Goal: Register for event/course

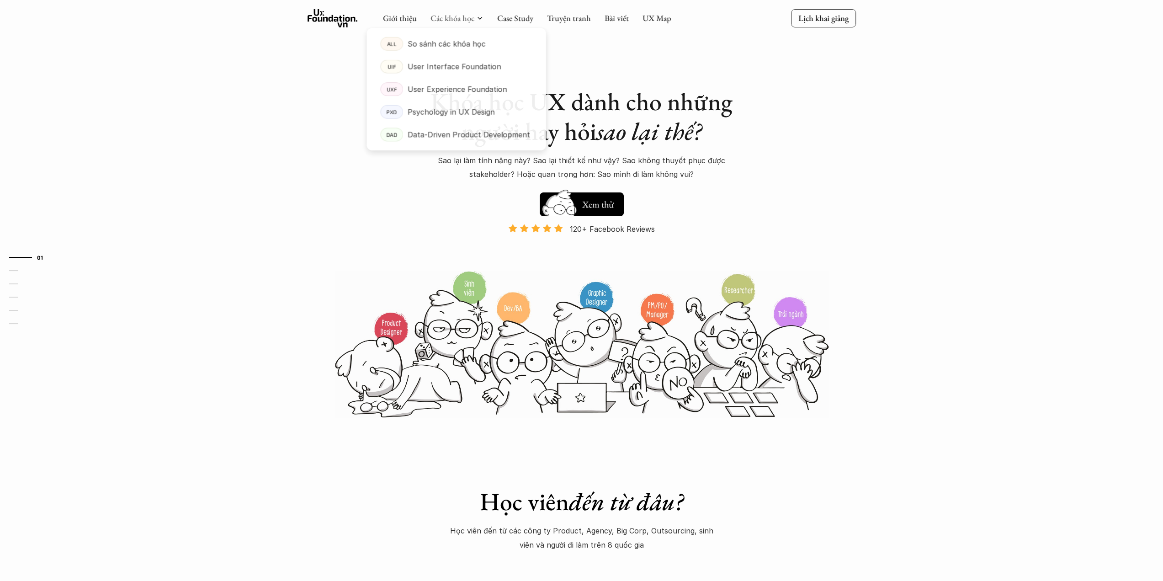
click at [473, 17] on link "Các khóa học" at bounding box center [452, 18] width 44 height 11
click at [437, 107] on p "Psychology in UX Design" at bounding box center [451, 113] width 88 height 14
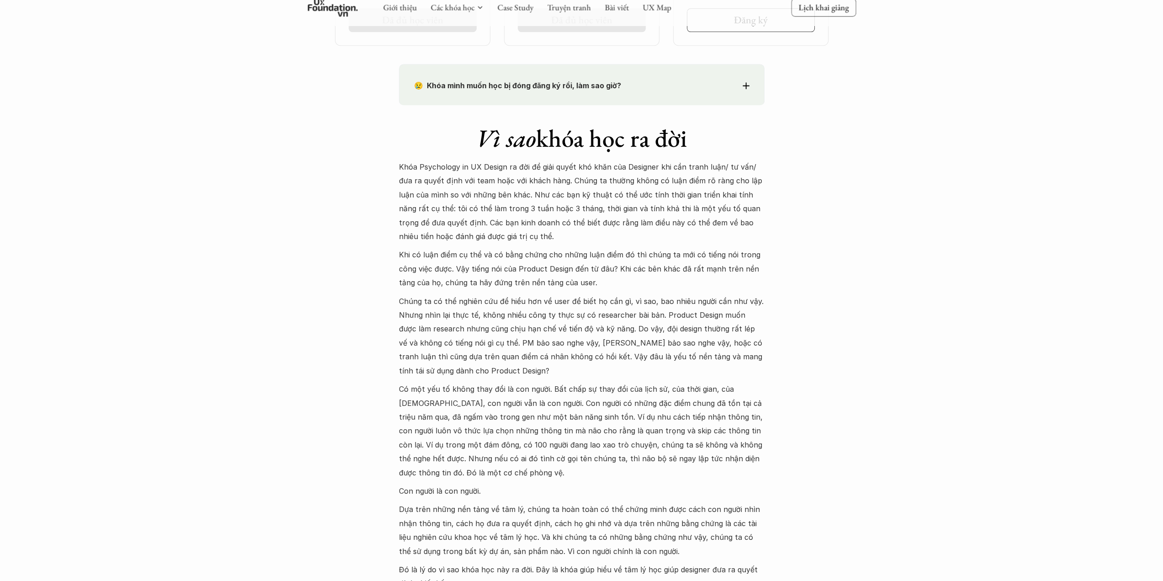
scroll to position [685, 0]
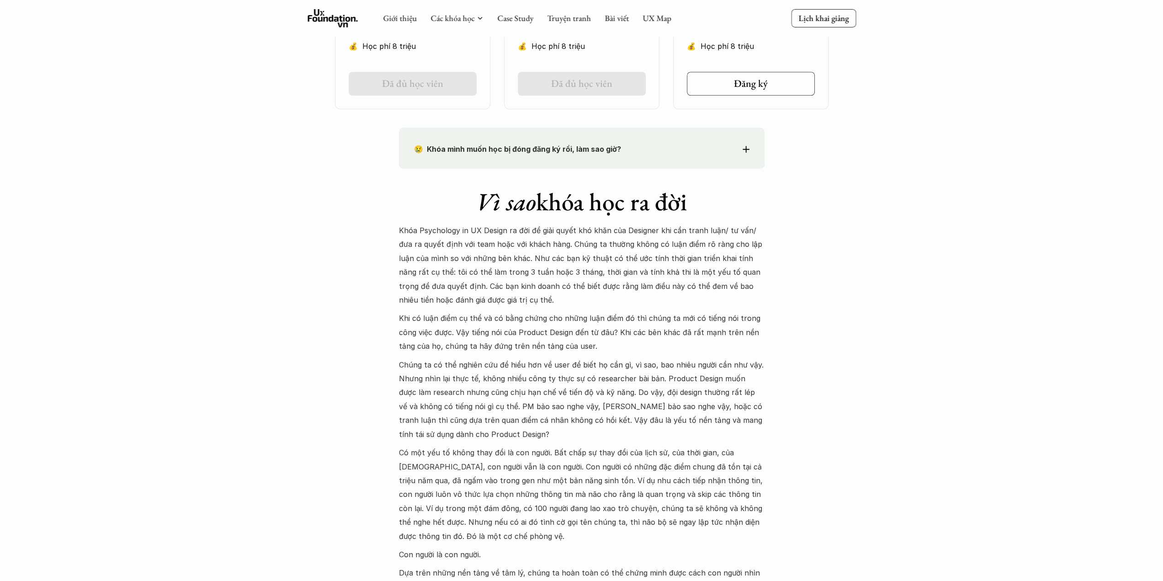
click at [749, 149] on div "😢 Khóa mình muốn học bị đóng đăng ký rồi, làm sao giờ? Chào bạn, Bọn mình rất t…" at bounding box center [582, 147] width 366 height 41
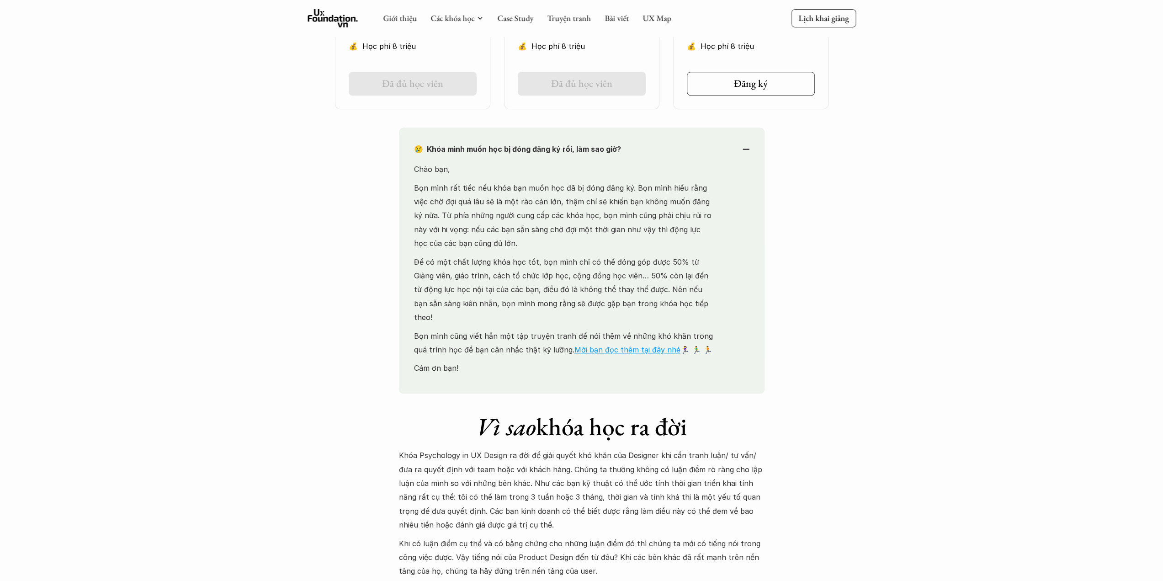
click at [749, 149] on div "😢 Khóa mình muốn học bị đóng đăng ký rồi, làm sao giờ? Chào bạn, Bọn mình rất t…" at bounding box center [582, 260] width 366 height 266
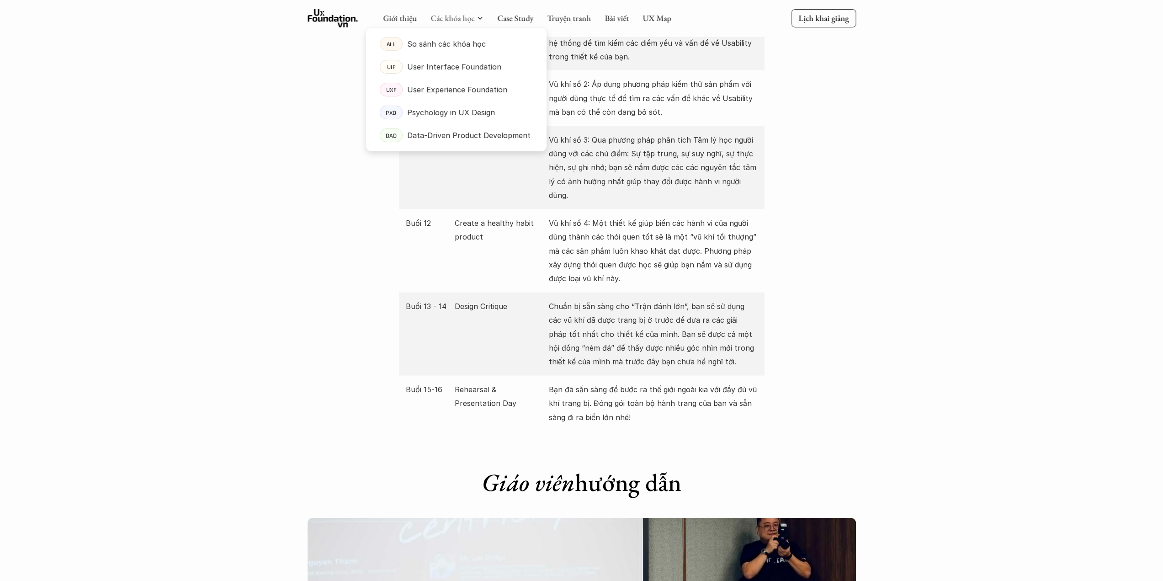
scroll to position [1828, 0]
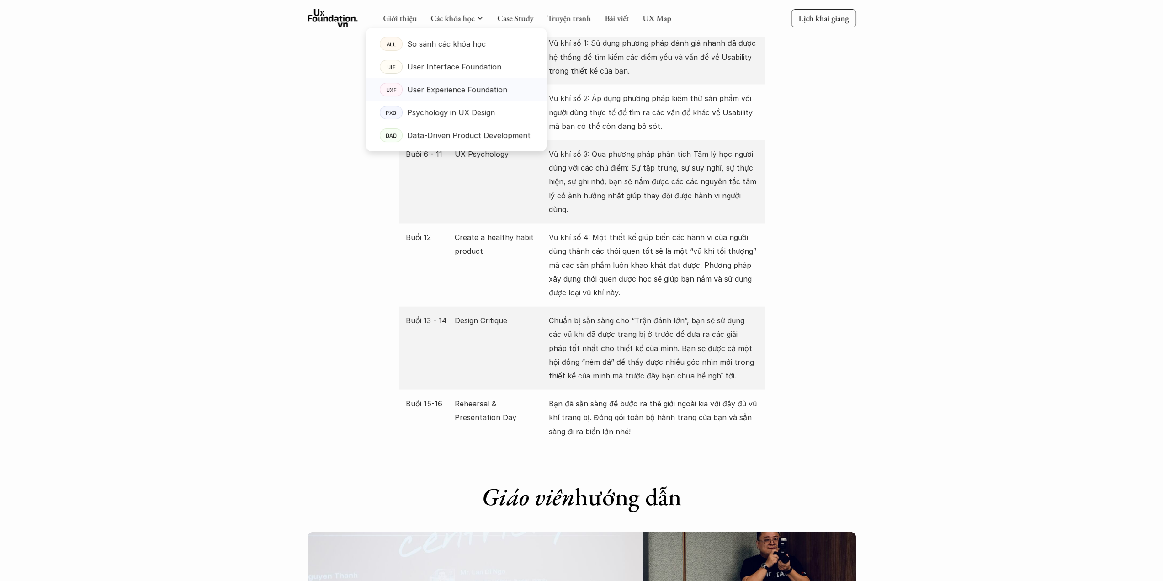
click at [440, 91] on p "User Experience Foundation" at bounding box center [457, 90] width 100 height 14
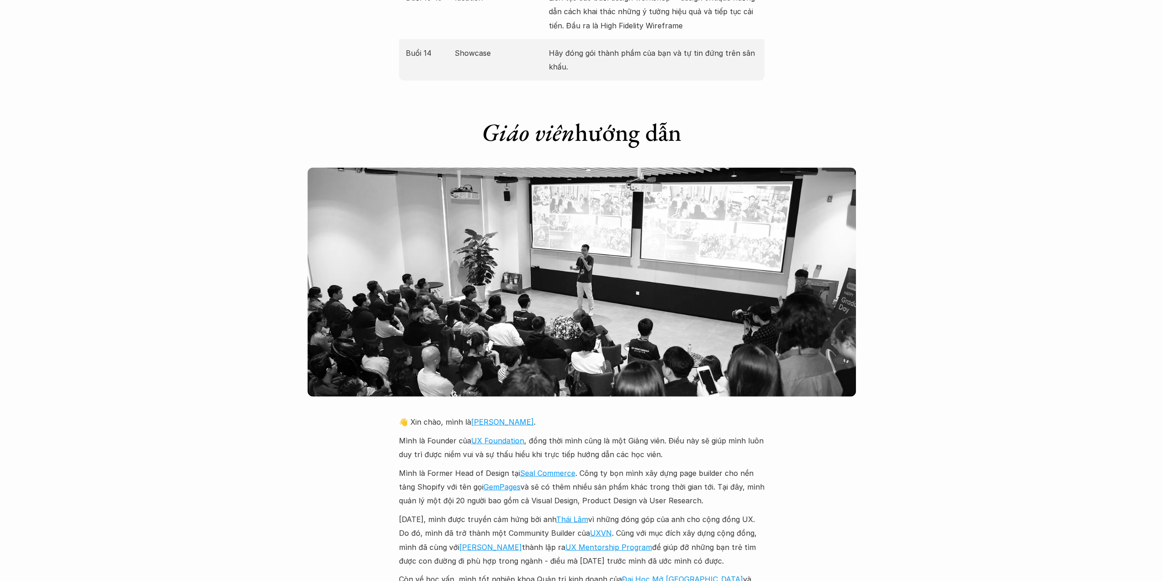
scroll to position [1873, 0]
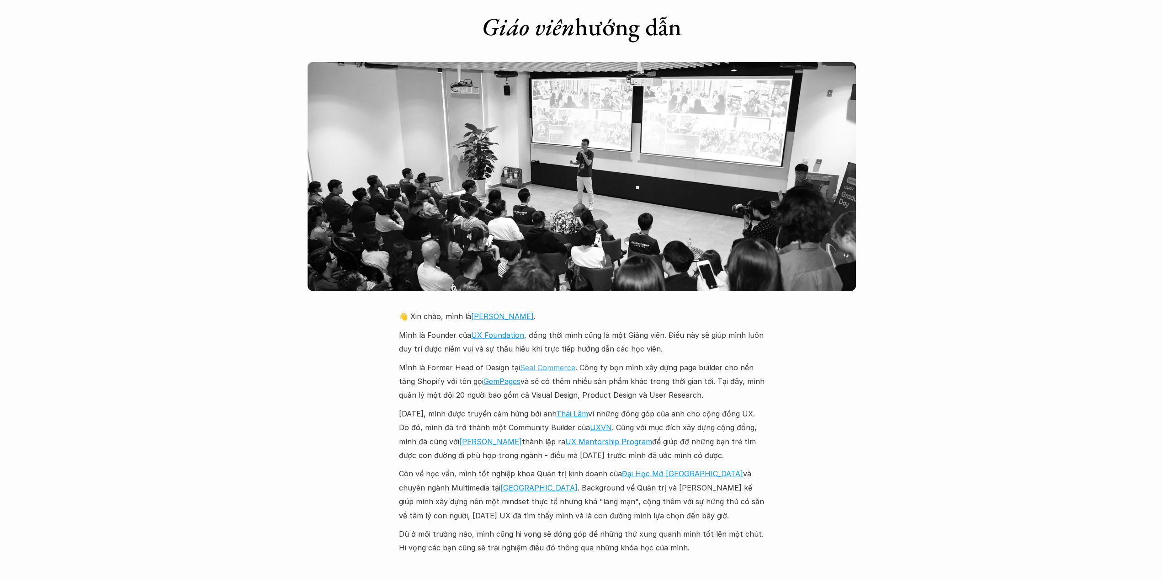
click at [548, 363] on link "Seal Commerce" at bounding box center [547, 367] width 55 height 9
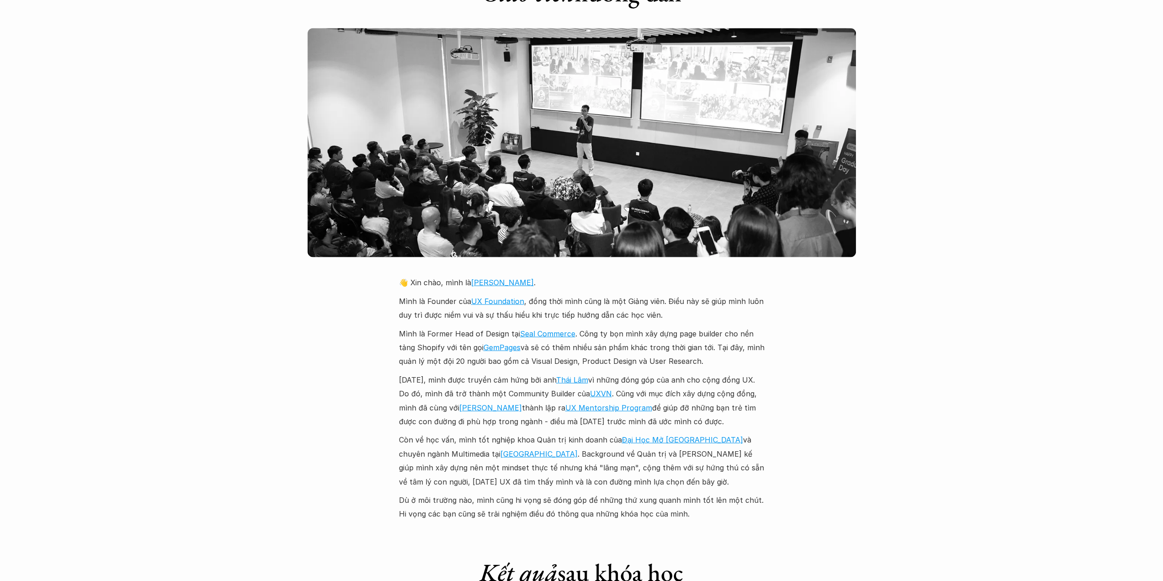
scroll to position [1919, 0]
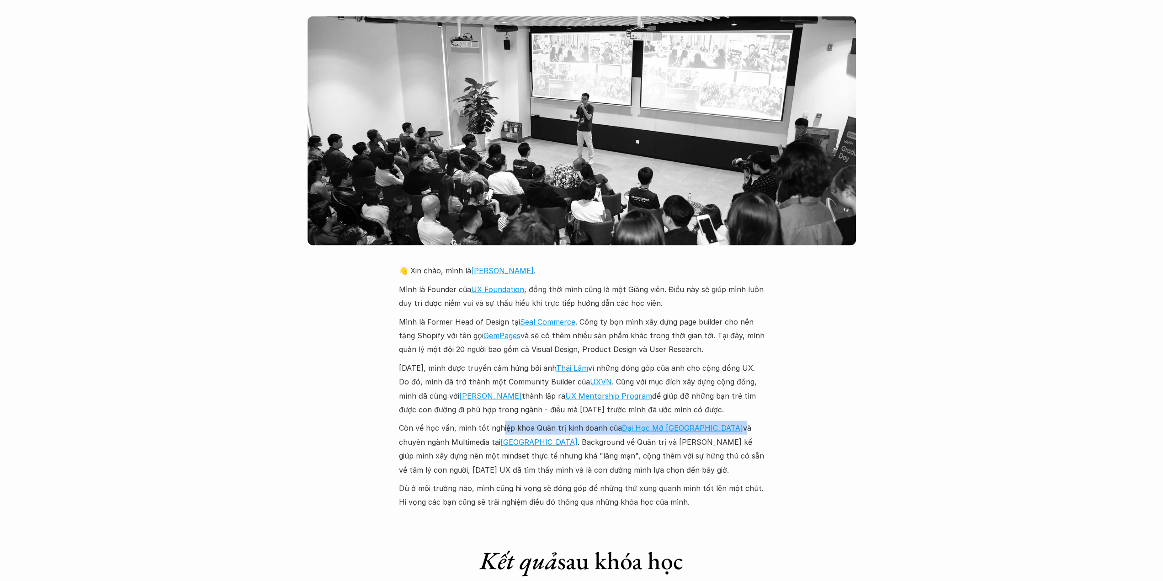
drag, startPoint x: 499, startPoint y: 412, endPoint x: 684, endPoint y: 419, distance: 184.8
click at [684, 421] on p "Còn về học vấn, mình tốt nghiệp khoa Quản trị kinh doanh của Đại Học Mở Hà Nội …" at bounding box center [582, 449] width 366 height 56
click at [688, 448] on p "Còn về học vấn, mình tốt nghiệp khoa Quản trị kinh doanh của Đại Học Mở Hà Nội …" at bounding box center [582, 449] width 366 height 56
drag, startPoint x: 398, startPoint y: 429, endPoint x: 412, endPoint y: 430, distance: 14.7
click at [412, 430] on div "Giới thiệu Các khóa học Case Study Truyện tranh Bài viết UX Map Lịch khai giảng…" at bounding box center [581, 444] width 1163 height 4726
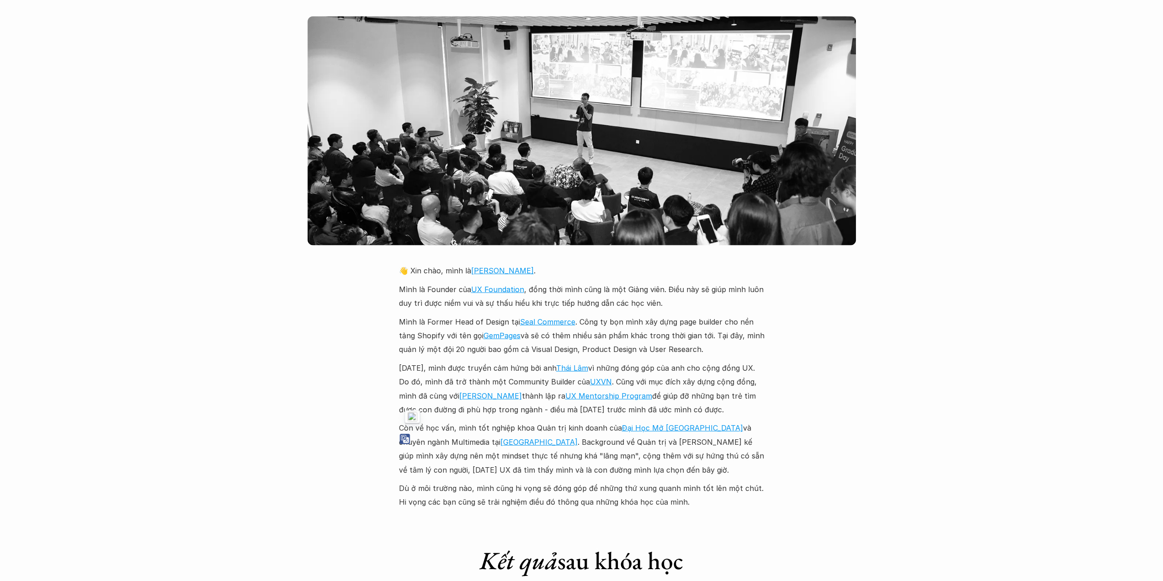
click at [462, 481] on p "Dù ở môi trường nào, mình cũng hi vọng sẽ đóng góp để những thứ xung quanh mình…" at bounding box center [582, 495] width 366 height 28
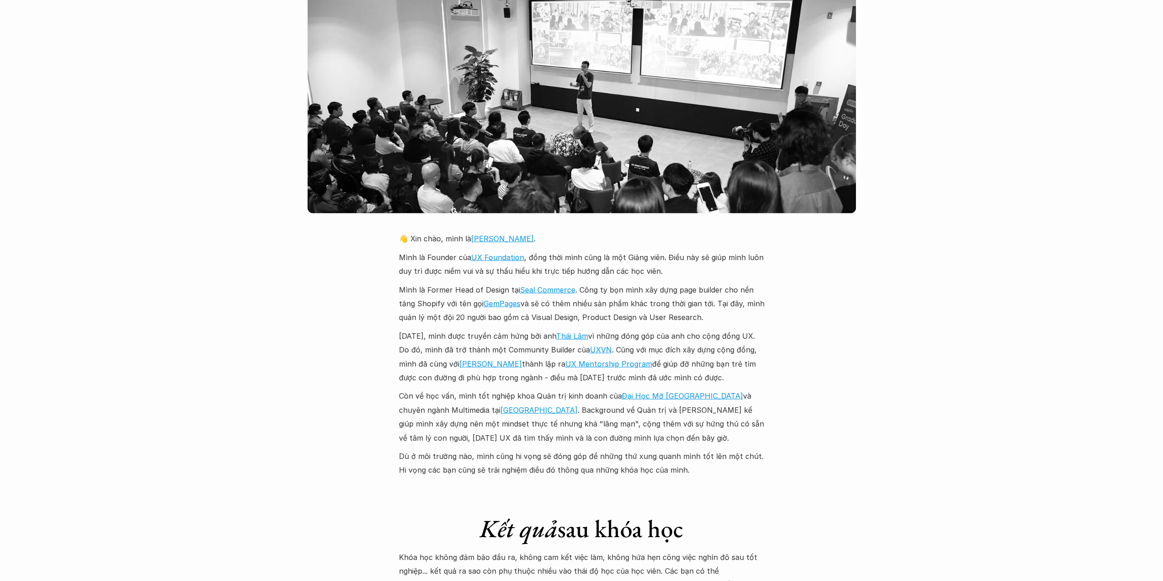
scroll to position [1965, 0]
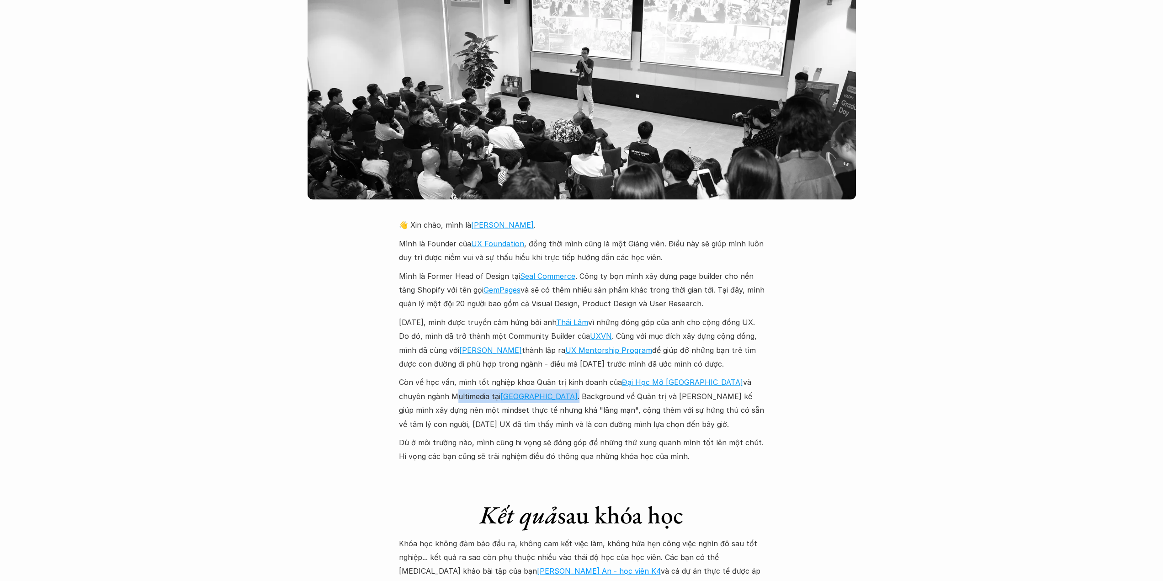
drag, startPoint x: 398, startPoint y: 381, endPoint x: 486, endPoint y: 385, distance: 88.7
click at [486, 385] on div "Giới thiệu Các khóa học Case Study Truyện tranh Bài viết UX Map Lịch khai giảng…" at bounding box center [581, 398] width 1163 height 4726
click at [539, 412] on p "Còn về học vấn, mình tốt nghiệp khoa Quản trị kinh doanh của Đại Học Mở Hà Nội …" at bounding box center [582, 403] width 366 height 56
drag, startPoint x: 697, startPoint y: 365, endPoint x: 491, endPoint y: 384, distance: 206.9
click at [491, 384] on p "Còn về học vấn, mình tốt nghiệp khoa Quản trị kinh doanh của Đại Học Mở Hà Nội …" at bounding box center [582, 403] width 366 height 56
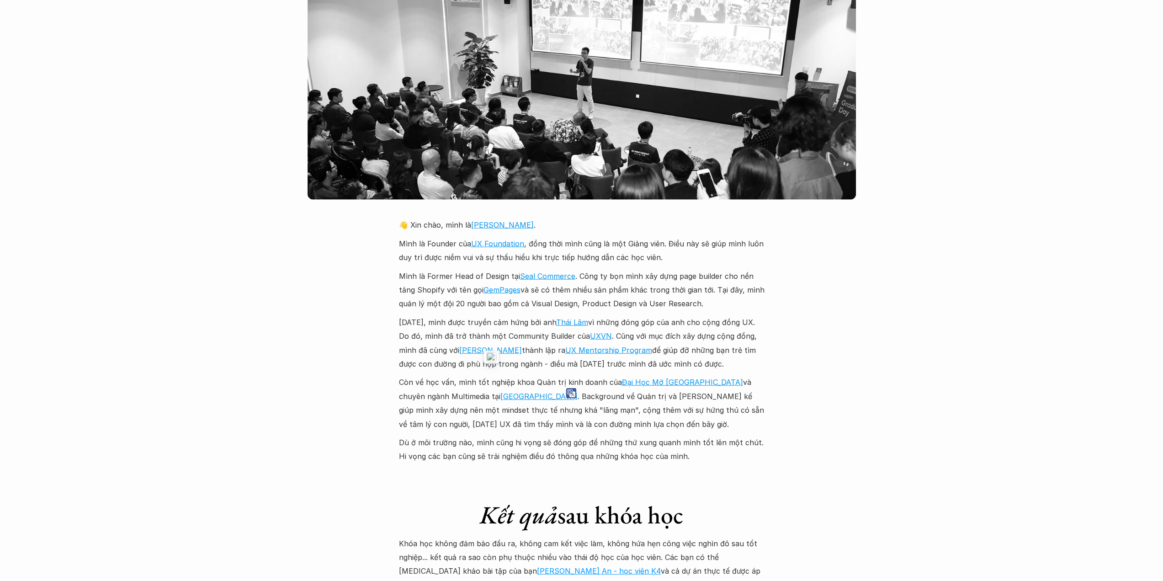
click at [601, 415] on p "Còn về học vấn, mình tốt nghiệp khoa Quản trị kinh doanh của Đại Học Mở Hà Nội …" at bounding box center [582, 403] width 366 height 56
drag, startPoint x: 513, startPoint y: 369, endPoint x: 683, endPoint y: 371, distance: 169.5
click at [683, 375] on p "Còn về học vấn, mình tốt nghiệp khoa Quản trị kinh doanh của Đại Học Mở Hà Nội …" at bounding box center [582, 403] width 366 height 56
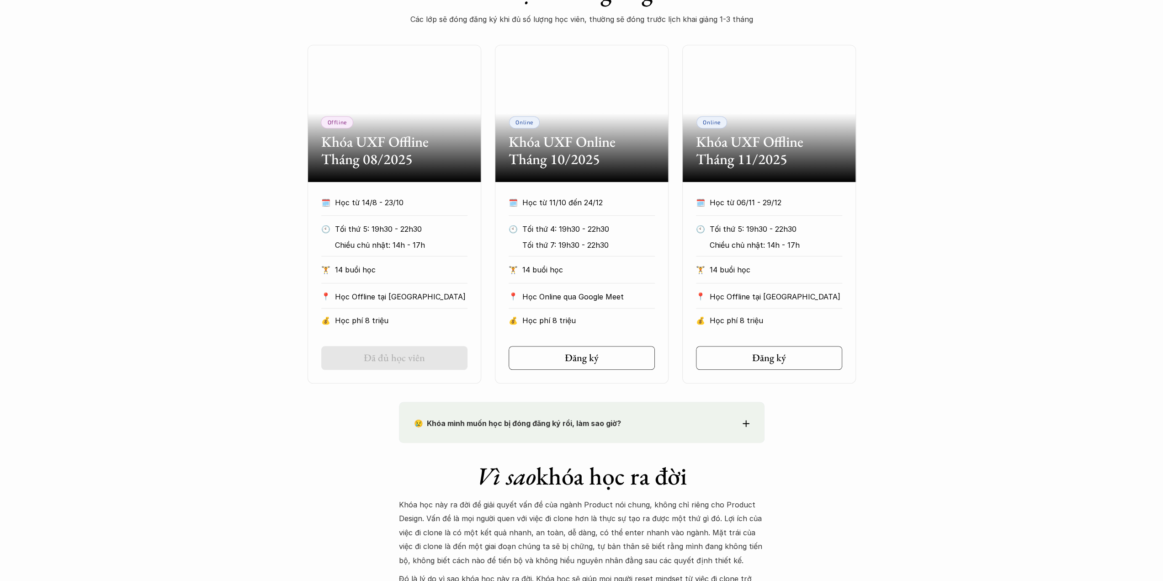
scroll to position [457, 0]
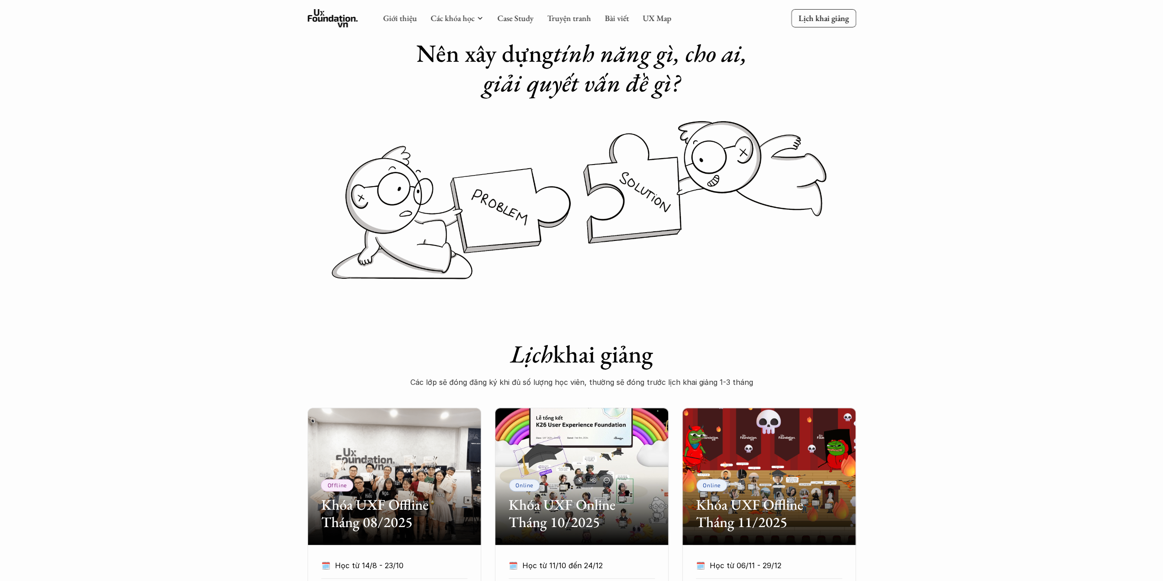
scroll to position [0, 0]
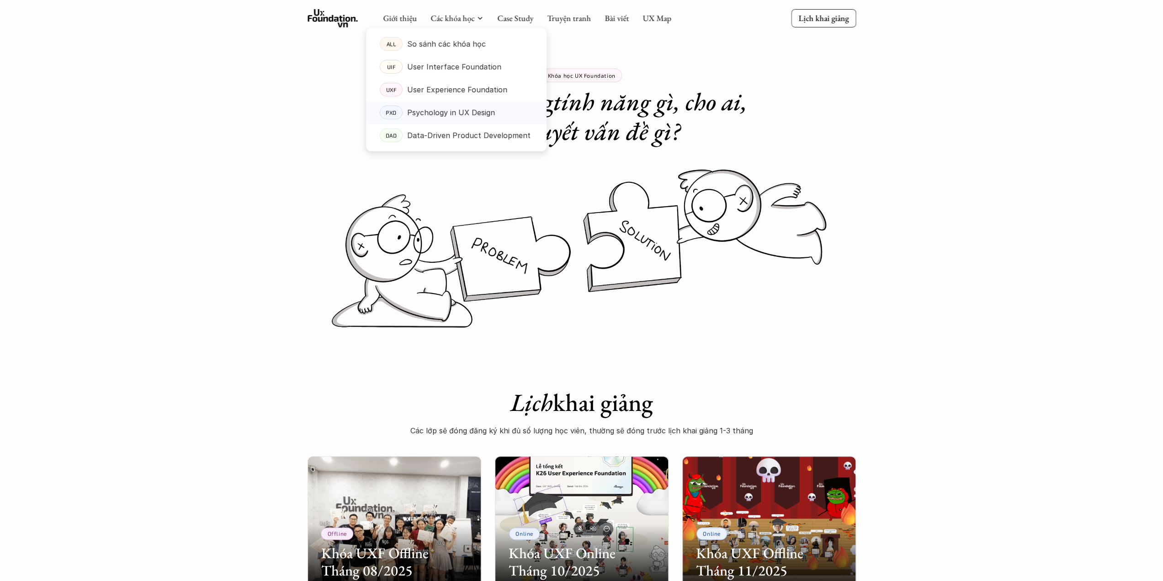
click at [470, 110] on p "Psychology in UX Design" at bounding box center [451, 113] width 88 height 14
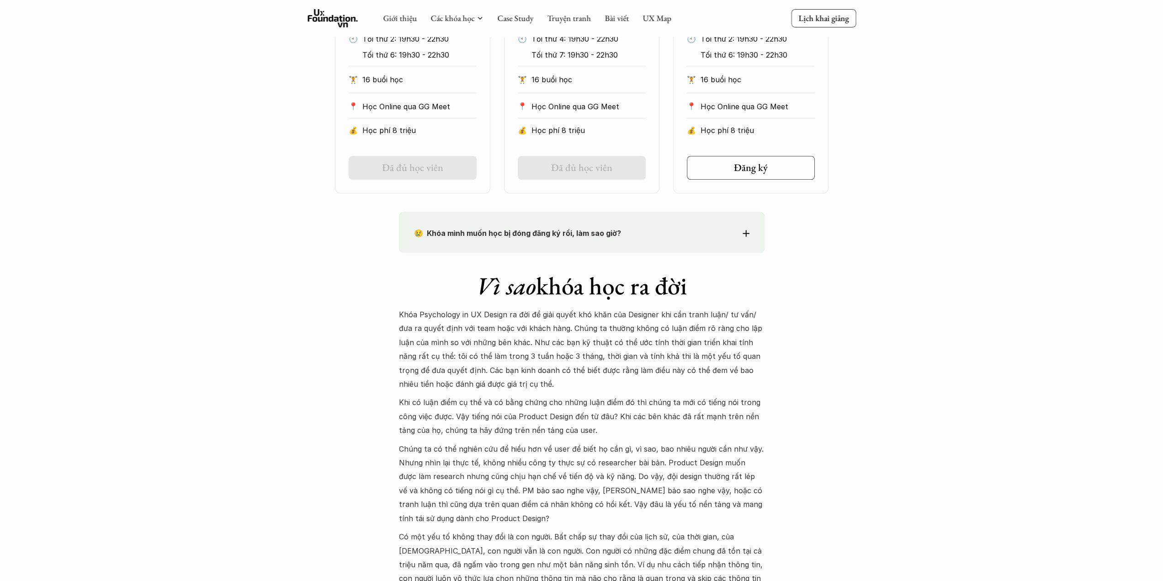
scroll to position [457, 0]
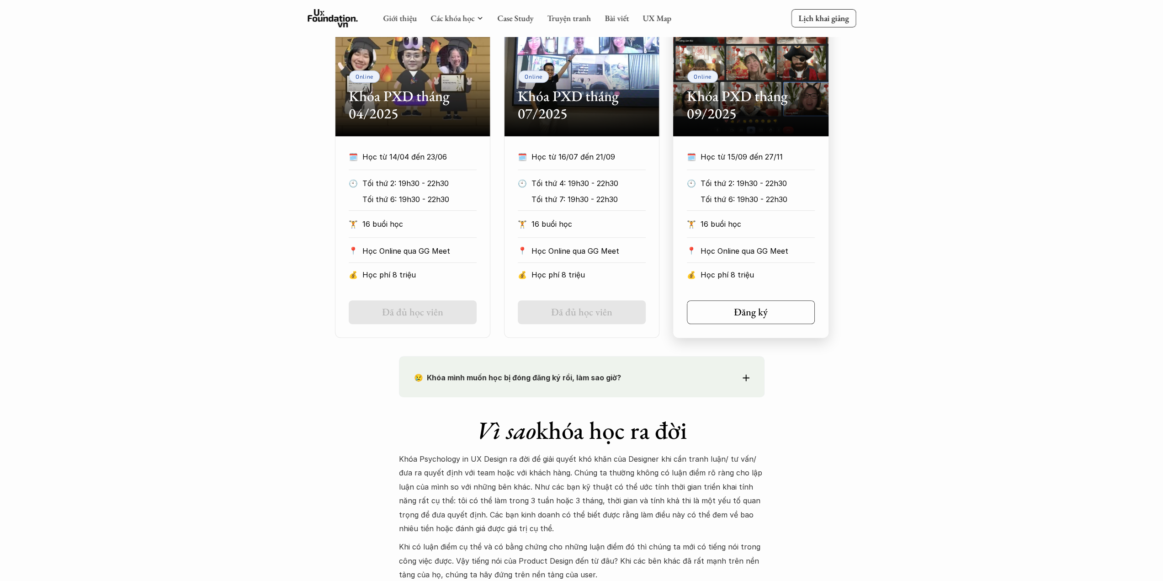
click at [768, 247] on p "Học Online qua GG Meet" at bounding box center [758, 251] width 114 height 14
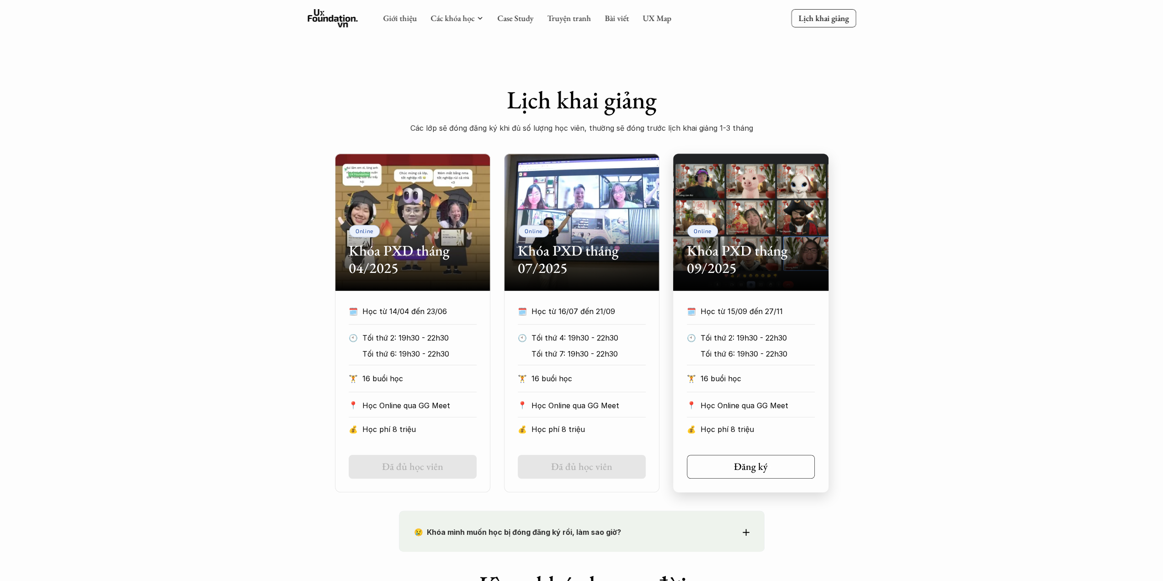
scroll to position [228, 0]
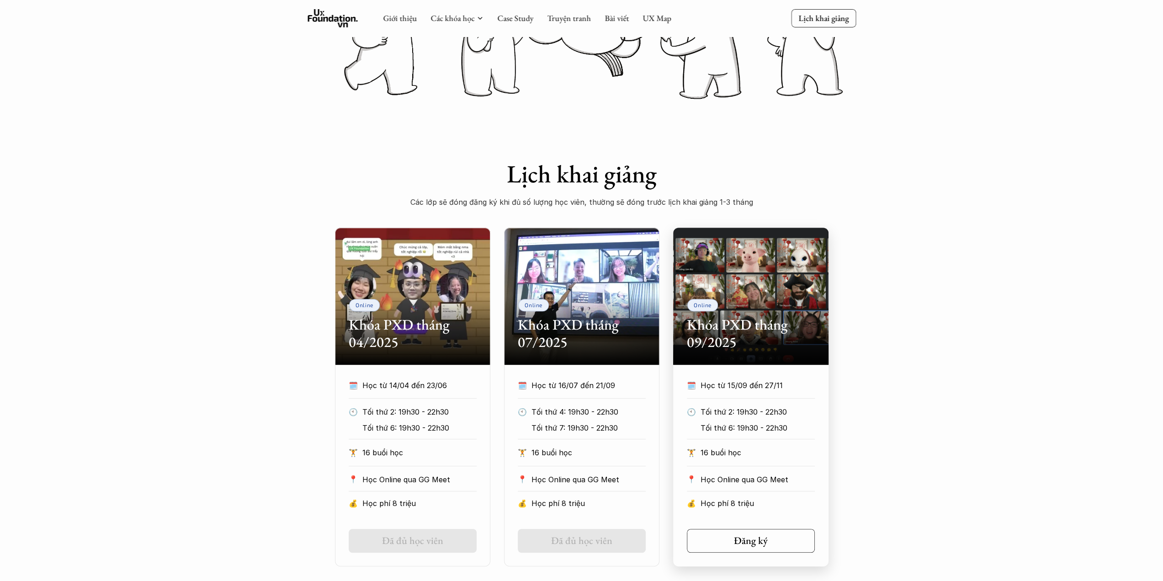
click at [758, 314] on div "Online Khóa PXD tháng 09/2025" at bounding box center [750, 296] width 155 height 137
click at [754, 337] on h2 "Khóa PXD tháng 09/2025" at bounding box center [751, 333] width 128 height 35
click at [730, 391] on p "Học từ 15/09 đến 27/11" at bounding box center [758, 385] width 114 height 14
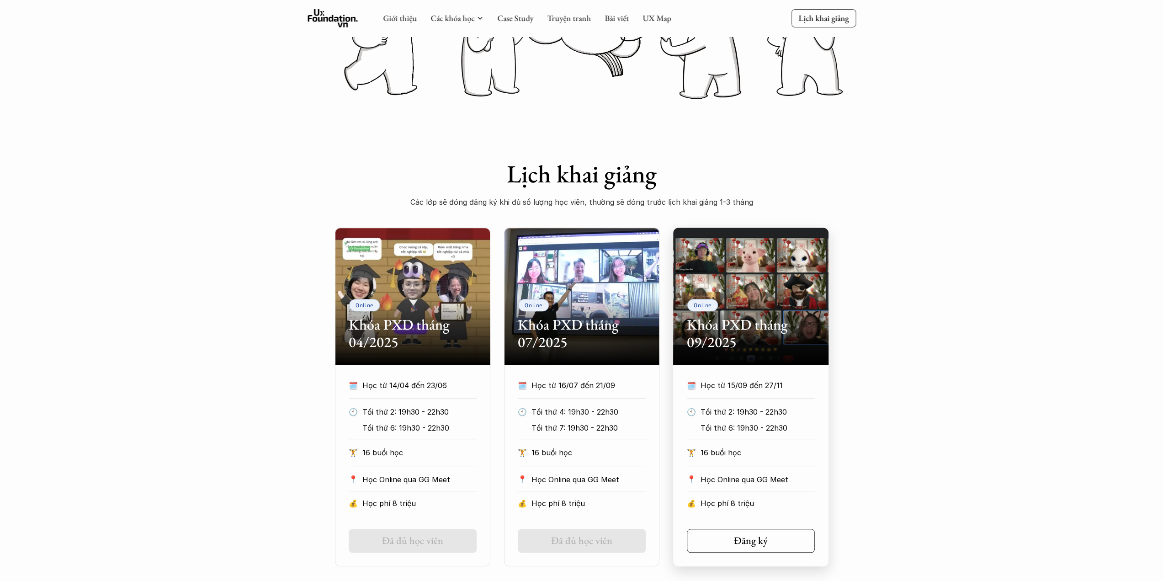
click at [802, 395] on div "🗓️ Học từ 15/09 đến 27/11" at bounding box center [751, 388] width 128 height 20
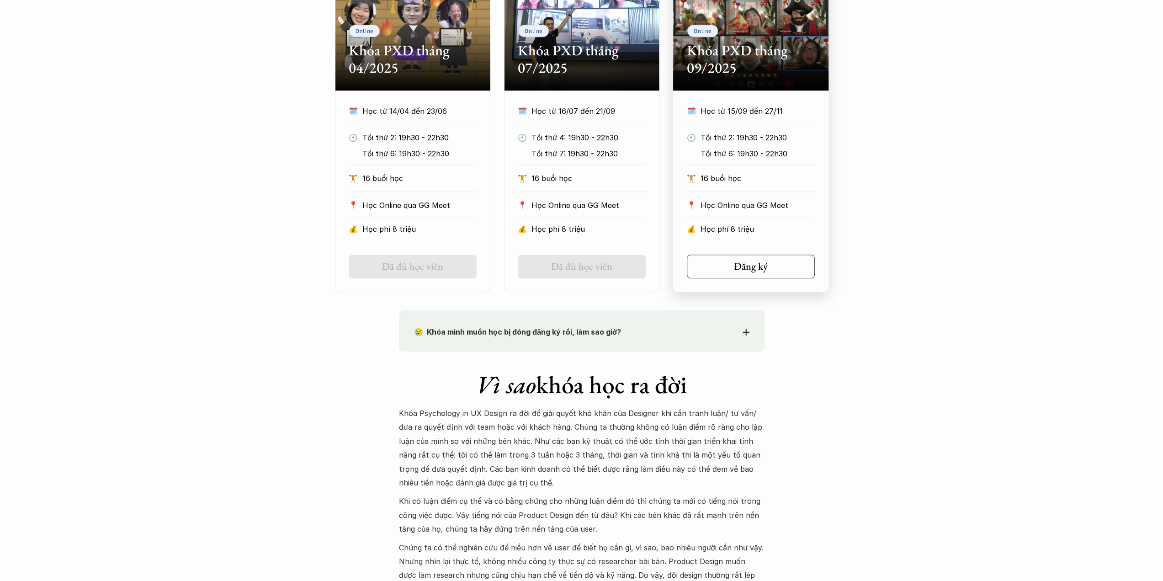
click at [754, 194] on div "🗓️ Học từ 15/09 đến 27/11 🕙 Tối thứ 2: 19h30 - 22h30 Tối thứ 6: 19h30 - 22h30 🏋…" at bounding box center [750, 172] width 155 height 137
click at [706, 223] on p "Học phí 8 triệu" at bounding box center [758, 229] width 114 height 14
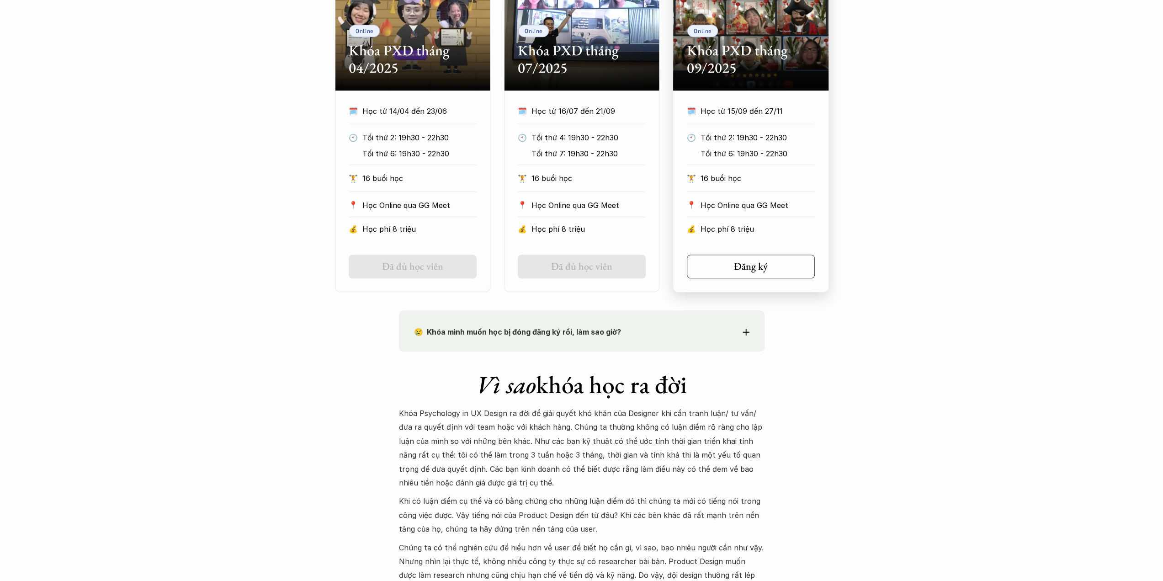
click at [728, 220] on div "🗓️ Học từ 15/09 đến 27/11 🕙 Tối thứ 2: 19h30 - 22h30 Tối thứ 6: 19h30 - 22h30 🏋…" at bounding box center [750, 172] width 155 height 137
click at [738, 267] on h5 "Đăng ký" at bounding box center [748, 266] width 34 height 12
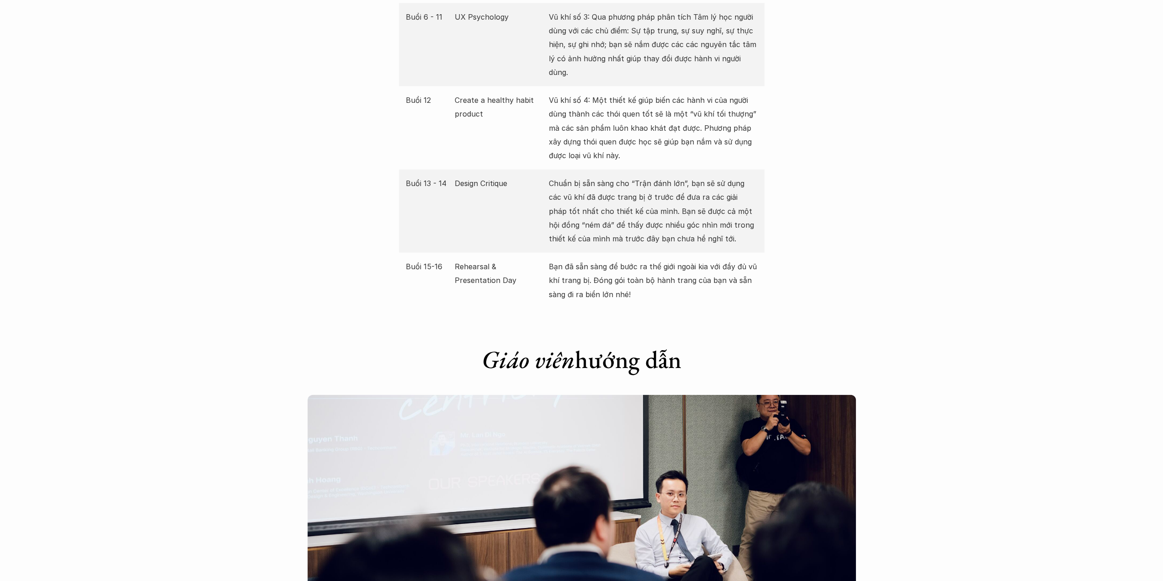
scroll to position [2239, 0]
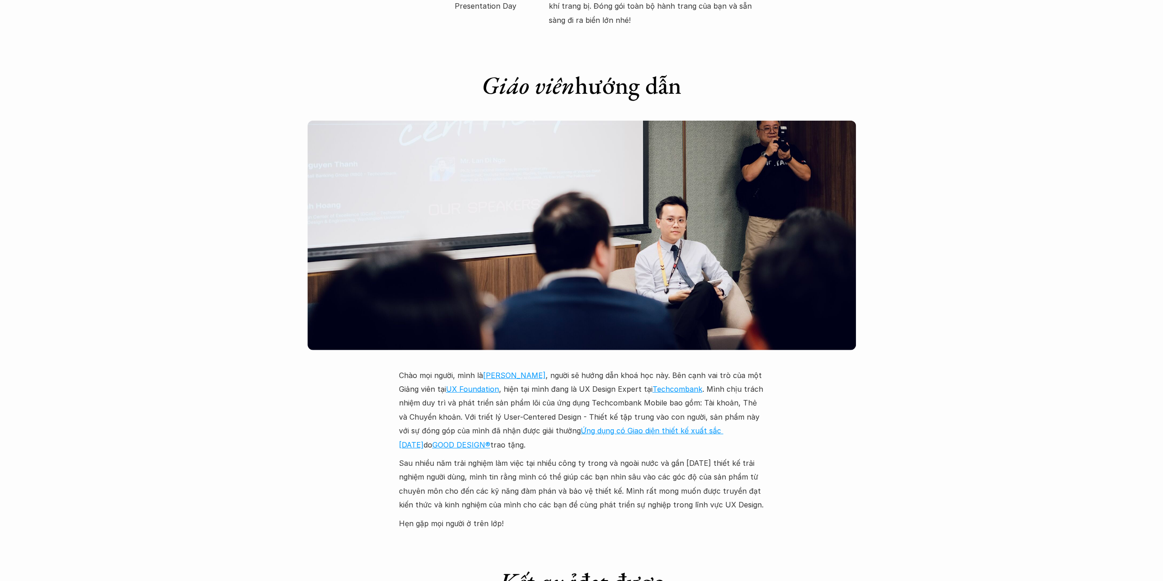
drag, startPoint x: 613, startPoint y: 375, endPoint x: 637, endPoint y: 374, distance: 23.8
click at [637, 374] on p "Chào mọi người, mình là Vũ Tuyên Hoàng , người sẽ hướng dẫn khoá học này. Bên c…" at bounding box center [582, 409] width 366 height 83
click at [624, 389] on img at bounding box center [625, 386] width 11 height 11
click at [726, 402] on p "Chào mọi người, mình là Vũ Tuyên Hoàng , người sẽ hướng dẫn khoá học này. Bên c…" at bounding box center [582, 409] width 366 height 83
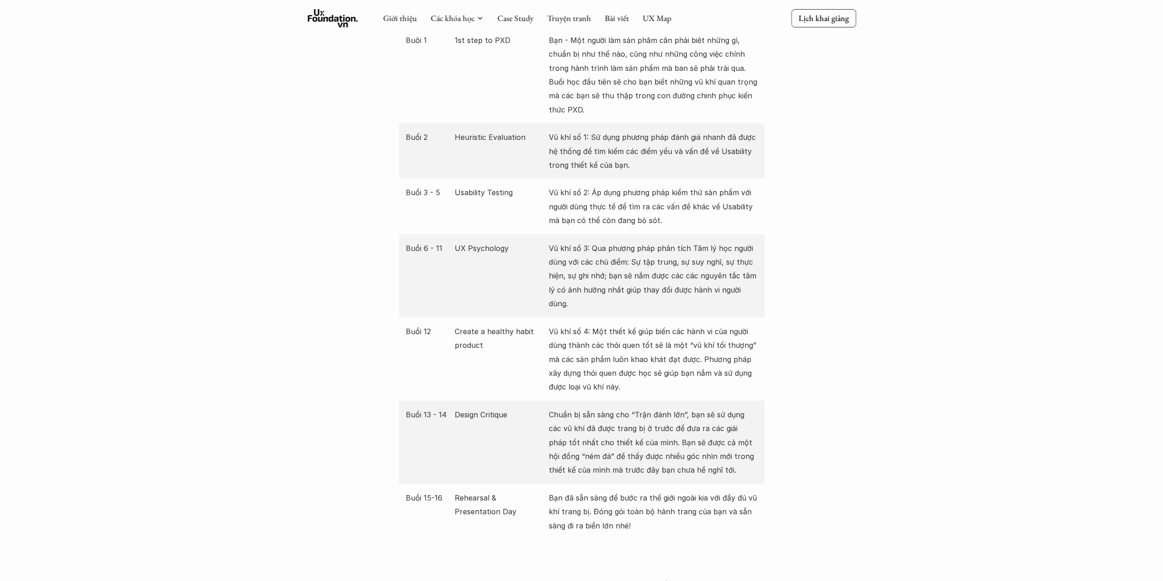
scroll to position [1691, 0]
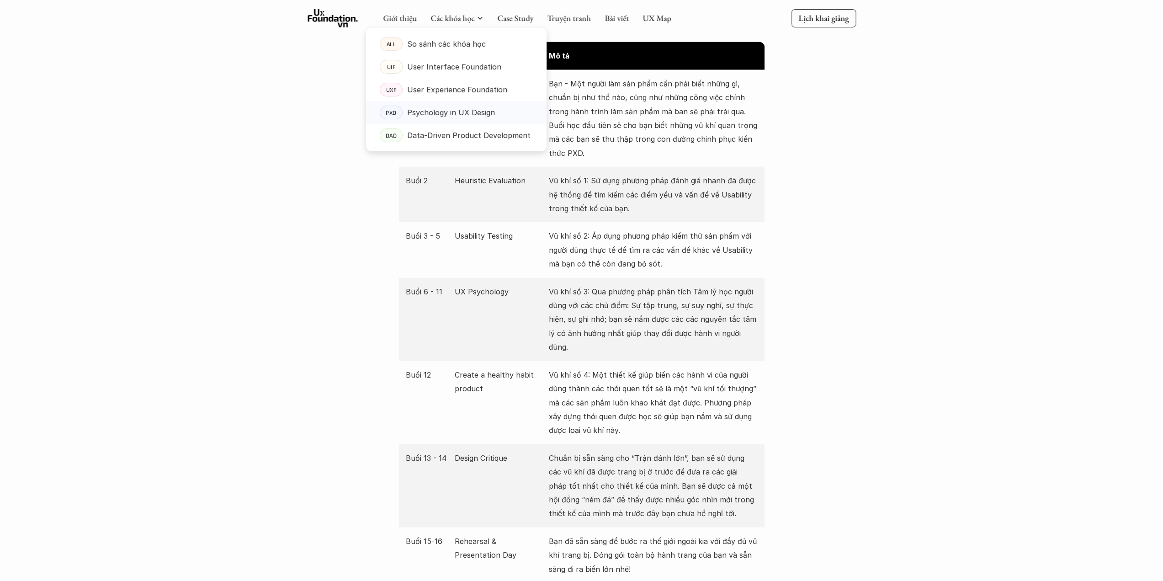
drag, startPoint x: 435, startPoint y: 115, endPoint x: 460, endPoint y: 91, distance: 34.2
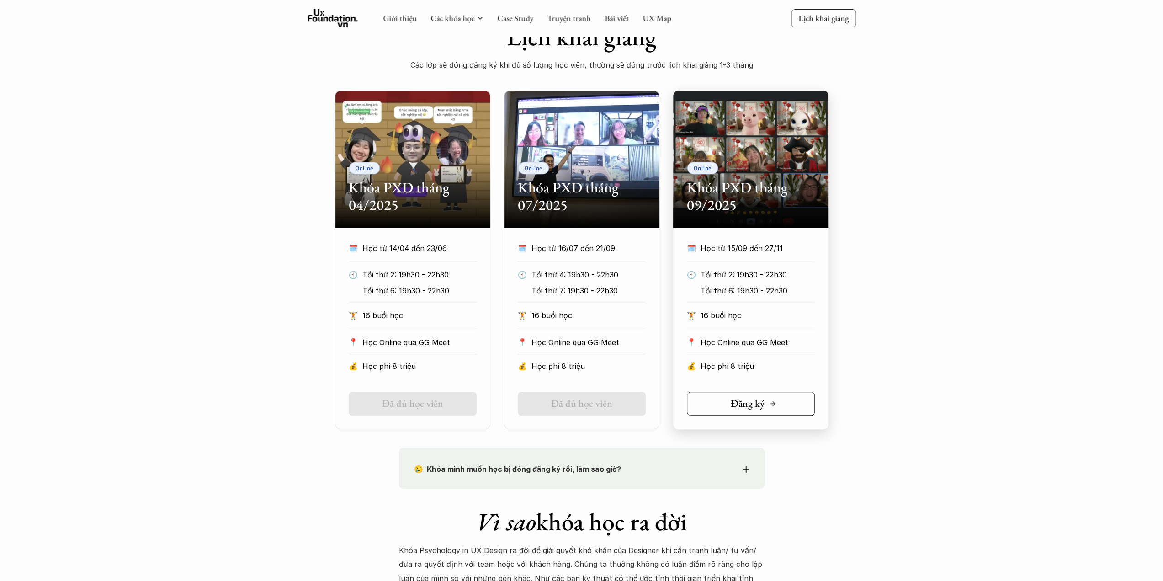
scroll to position [366, 0]
click at [762, 407] on h5 "Đăng ký" at bounding box center [748, 404] width 34 height 12
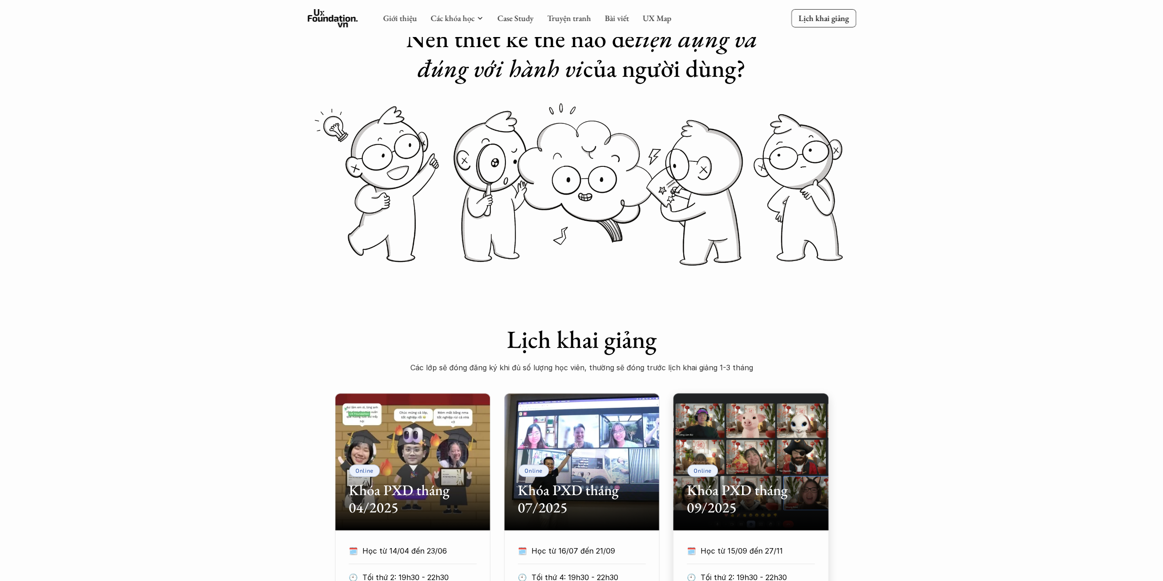
scroll to position [0, 0]
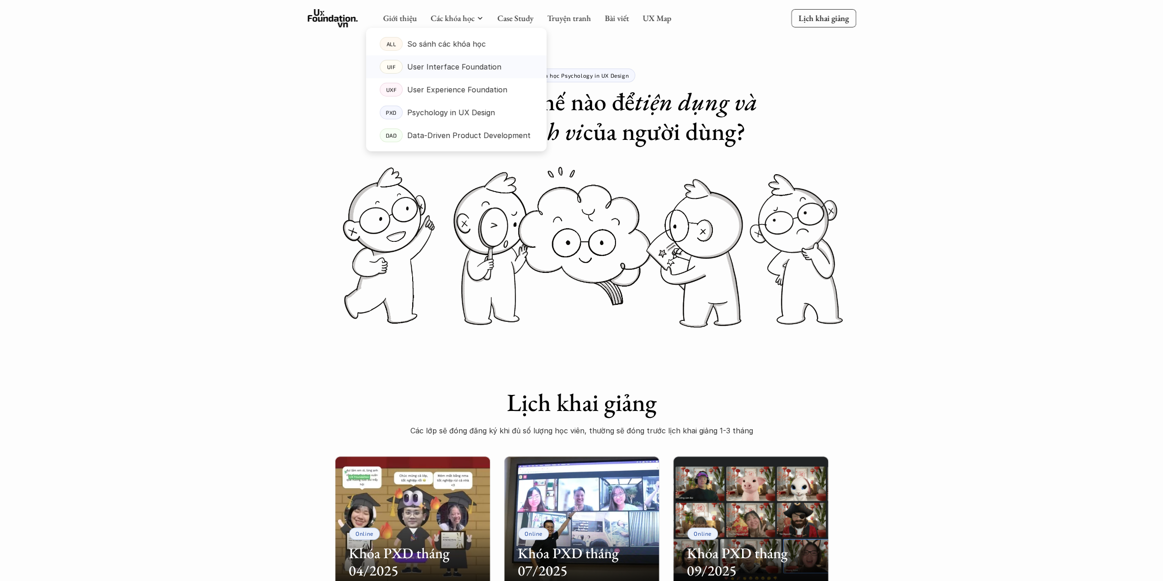
click at [433, 68] on p "User Interface Foundation" at bounding box center [454, 67] width 94 height 14
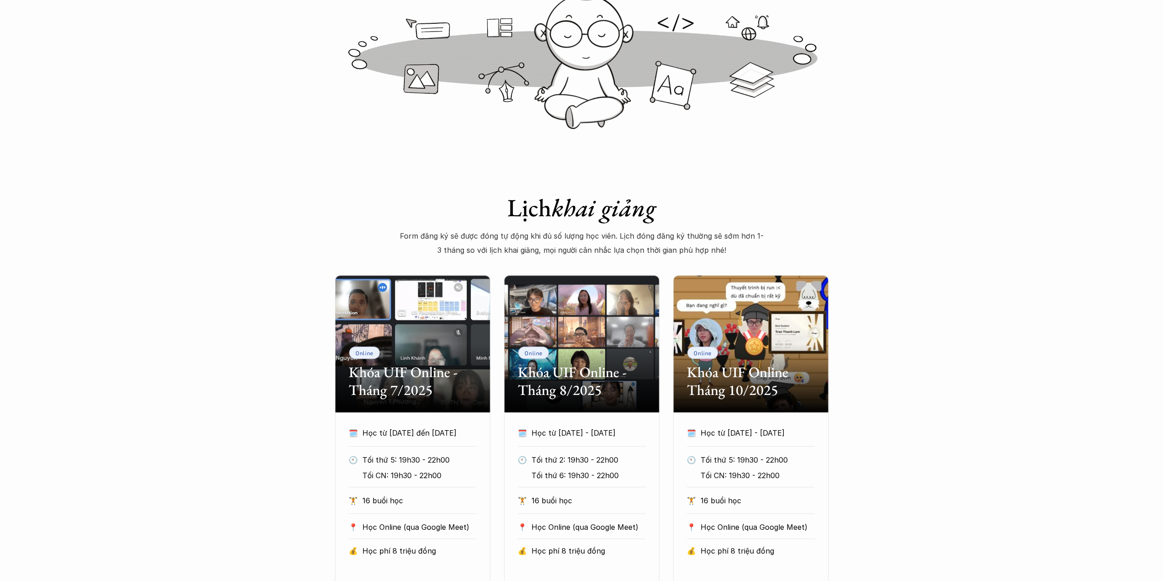
scroll to position [137, 0]
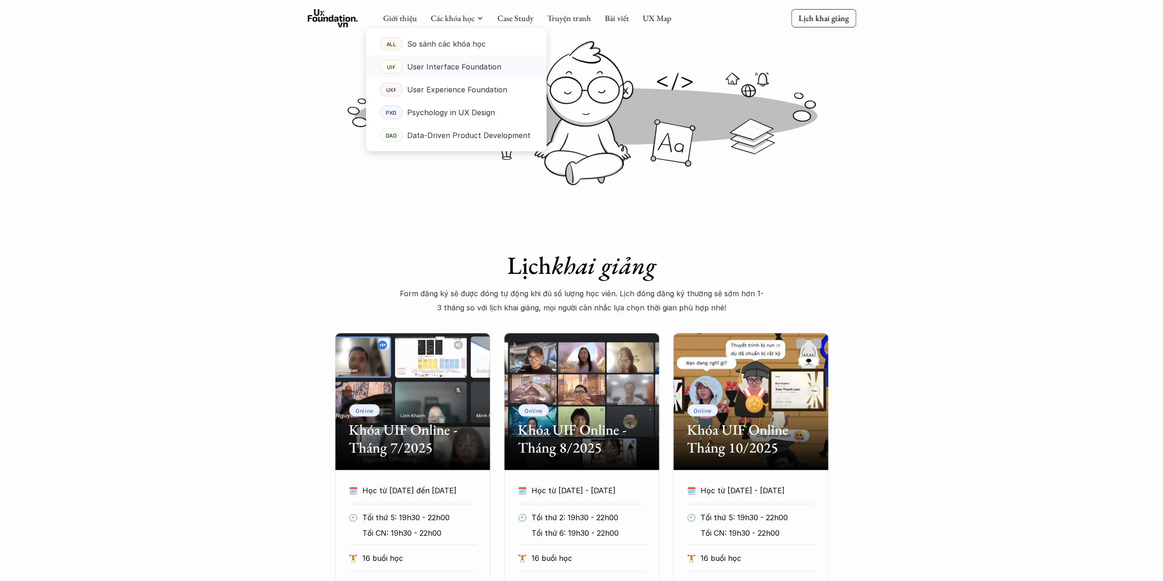
click at [443, 68] on p "User Interface Foundation" at bounding box center [454, 67] width 94 height 14
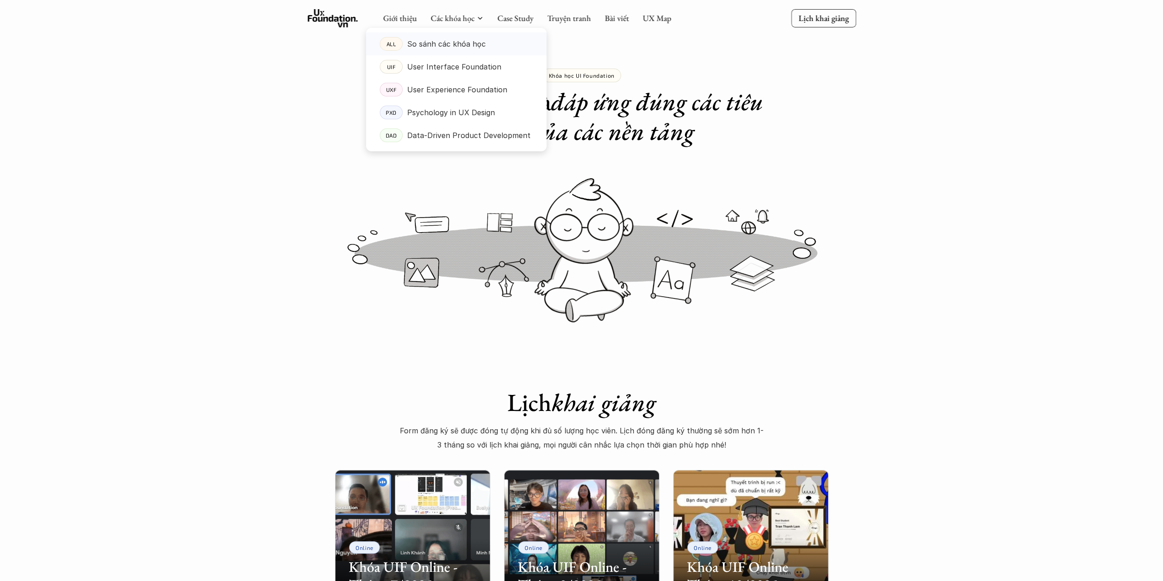
click at [456, 48] on p "So sánh các khóa học" at bounding box center [446, 44] width 79 height 14
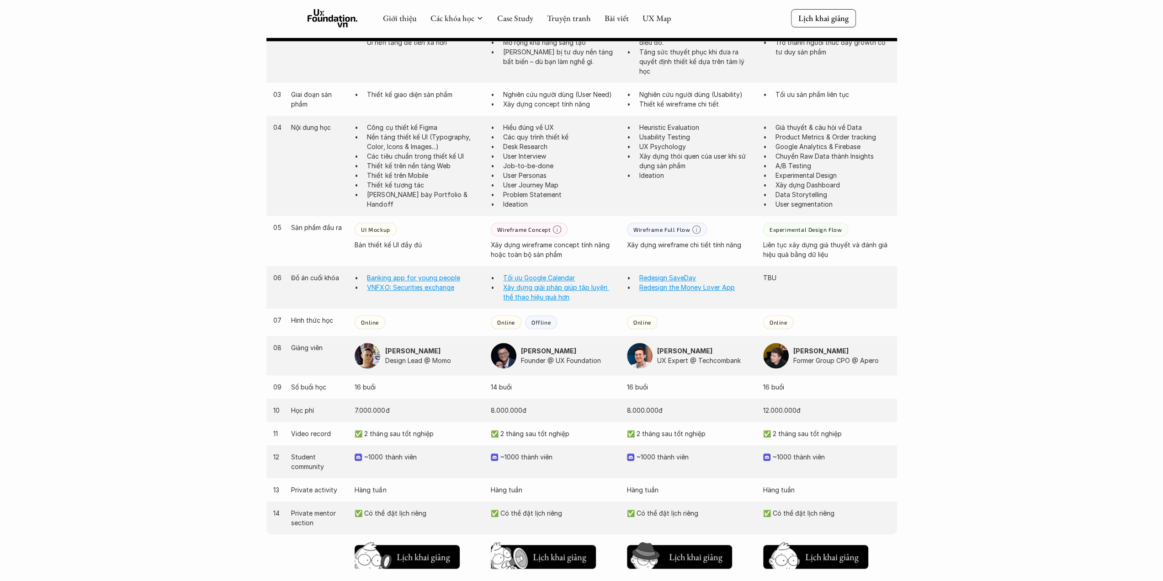
scroll to position [411, 0]
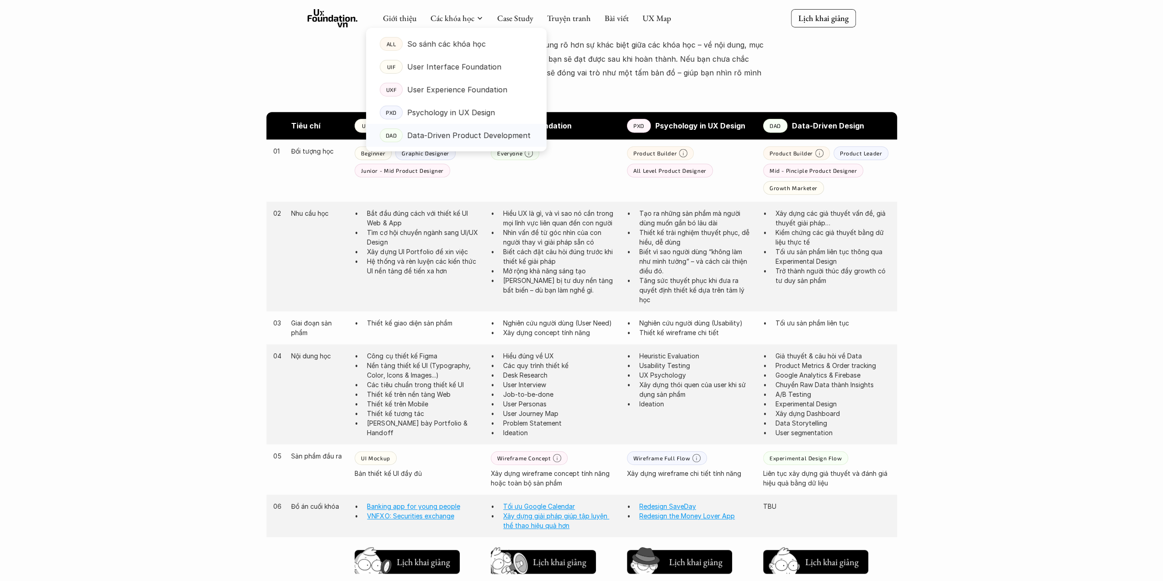
click at [439, 137] on p "Data-Driven Product Development" at bounding box center [468, 135] width 123 height 14
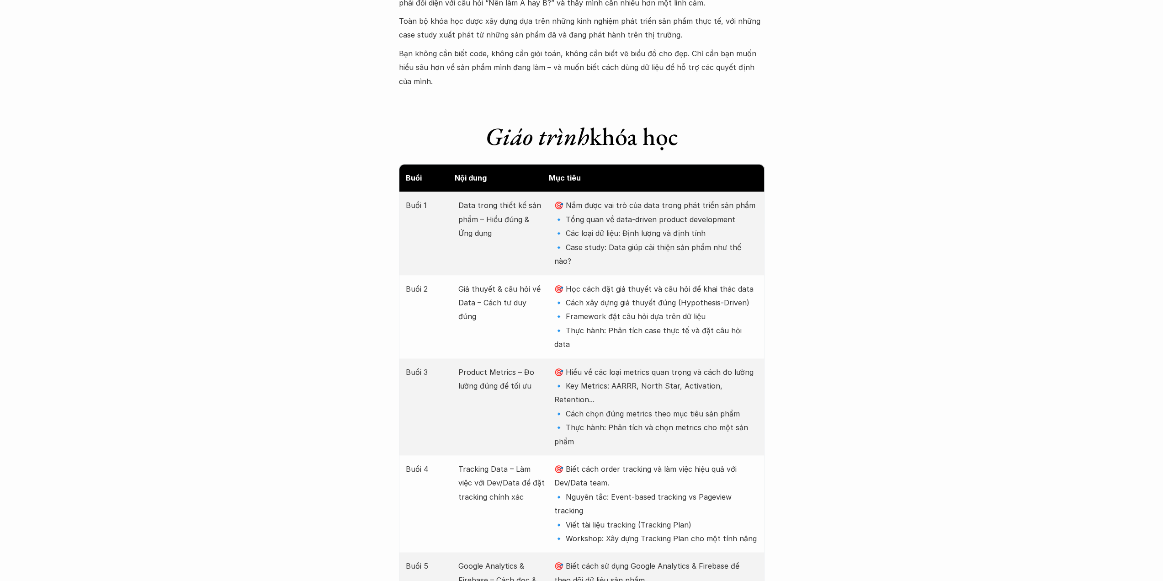
scroll to position [1005, 0]
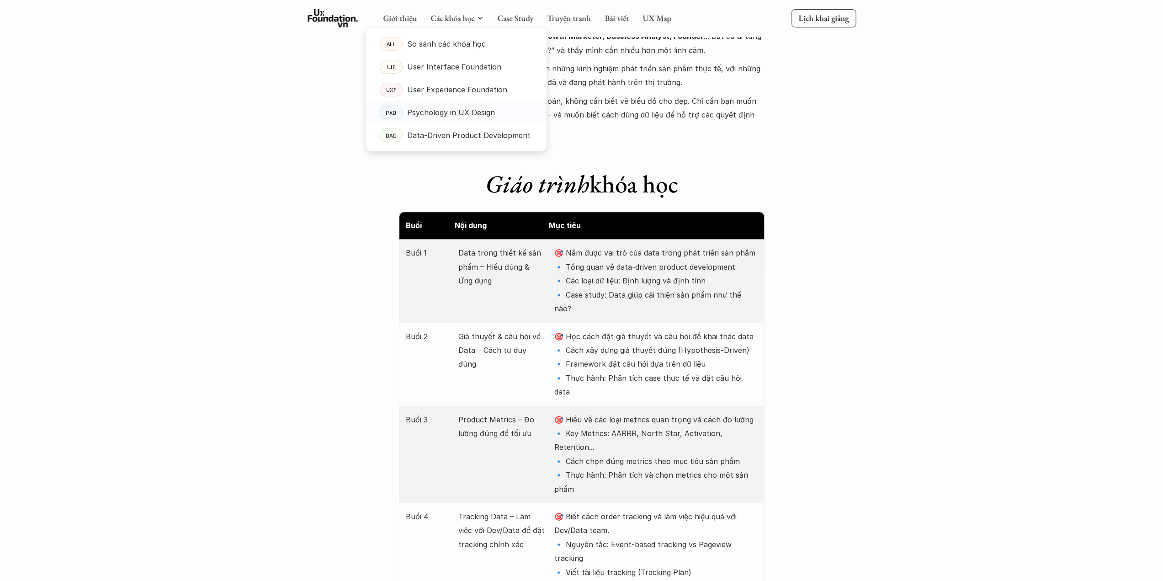
click at [441, 107] on p "Psychology in UX Design" at bounding box center [451, 113] width 88 height 14
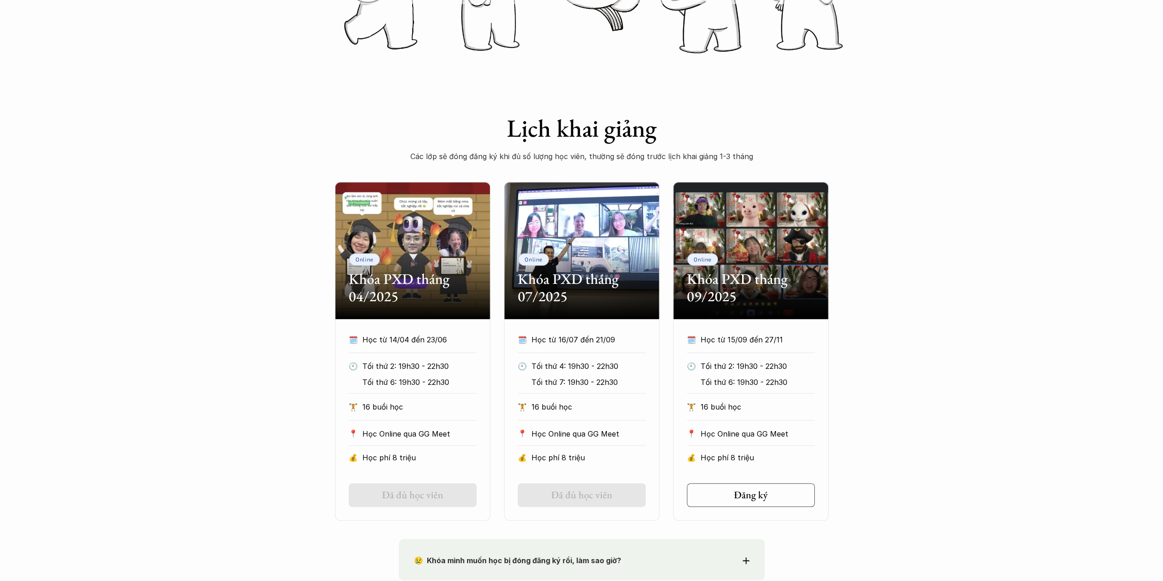
scroll to position [183, 0]
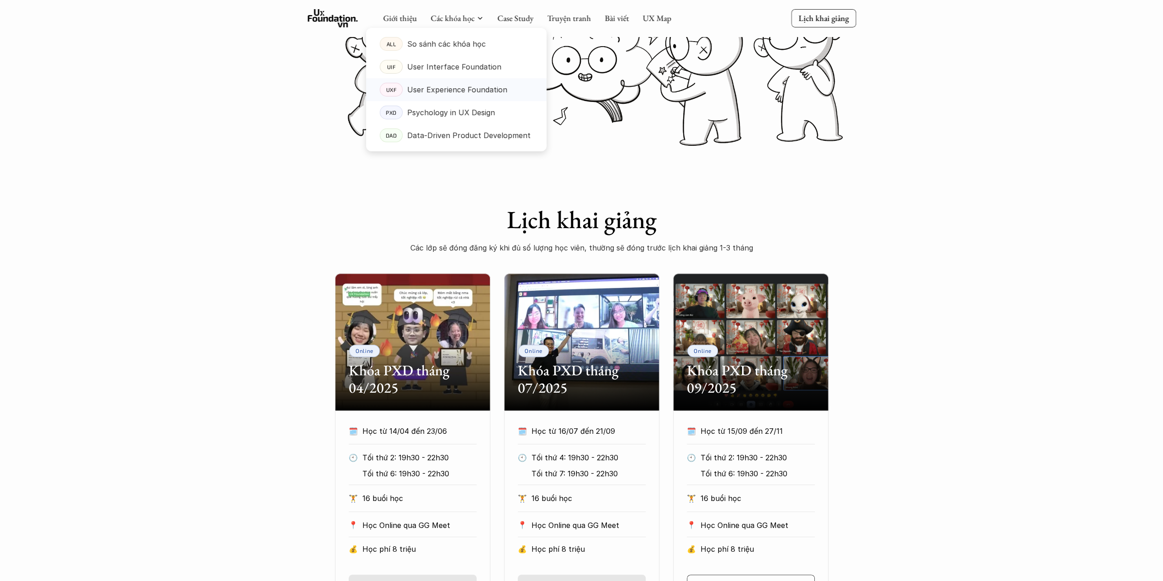
click at [443, 89] on p "User Experience Foundation" at bounding box center [457, 90] width 100 height 14
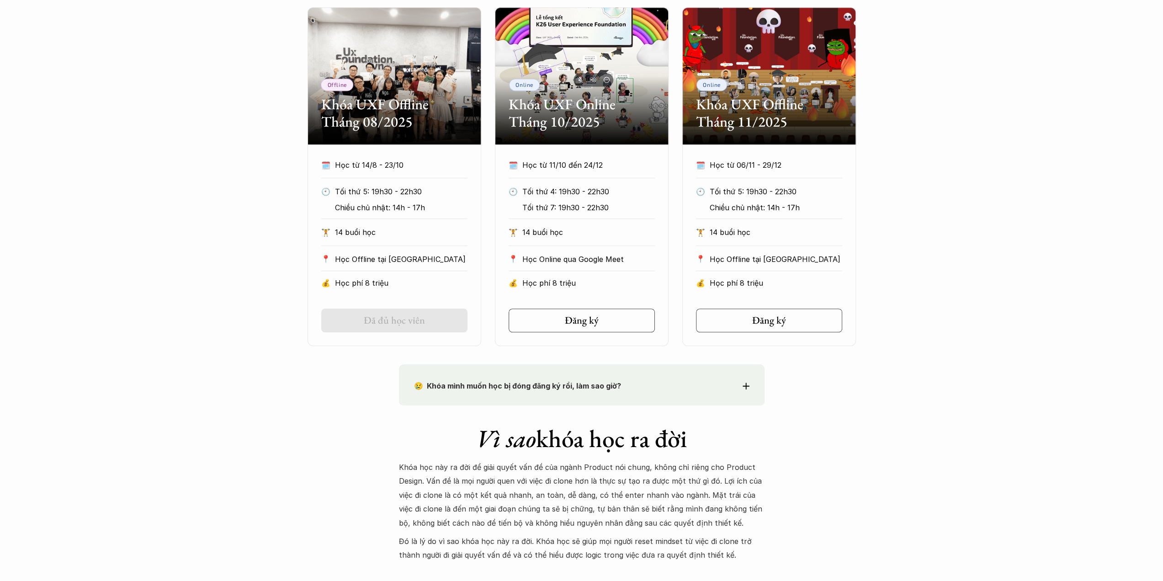
scroll to position [457, 0]
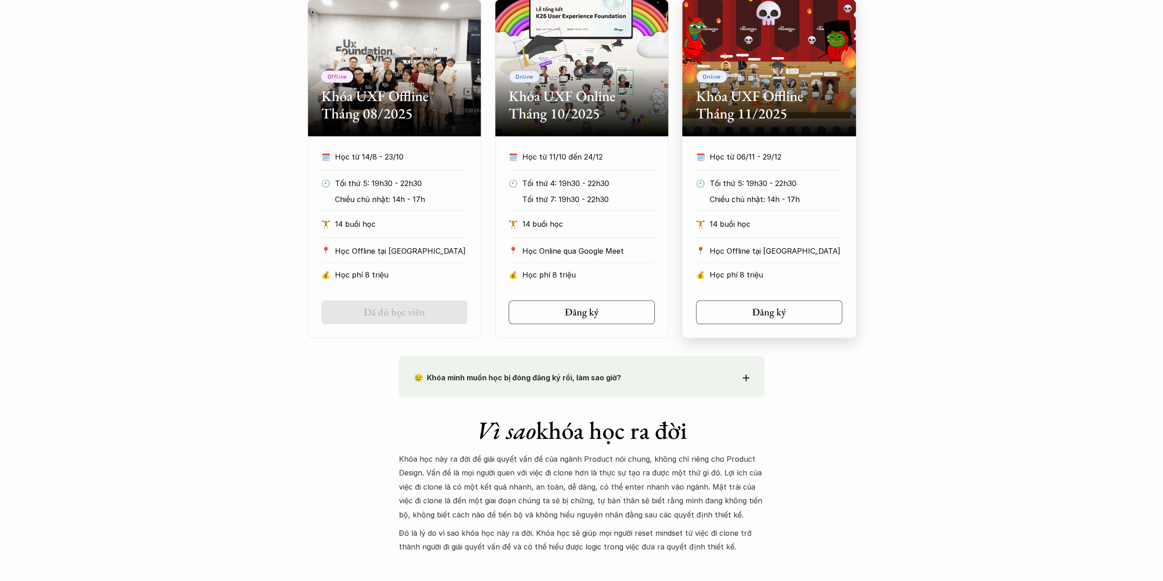
click at [774, 175] on div "🗓️ Học từ 06/11 - 29/12 🕙 Tối thứ 5: 19h30 - 22h30 Chiều chủ nhật: 14h - 17h 🏋️…" at bounding box center [769, 218] width 174 height 137
click at [767, 312] on h5 "Đăng ký" at bounding box center [766, 312] width 34 height 12
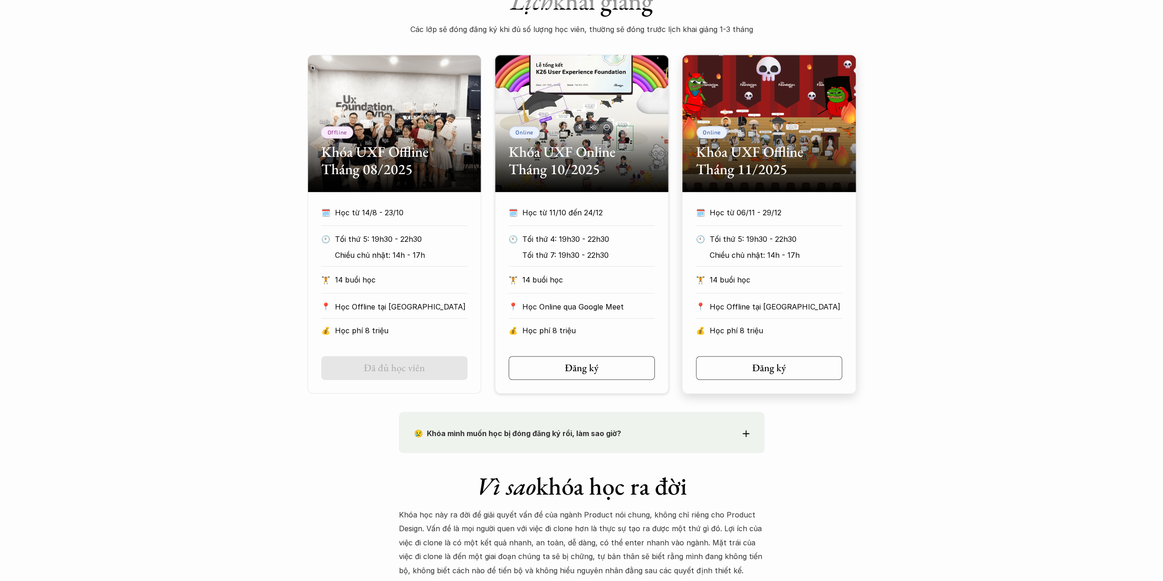
scroll to position [274, 0]
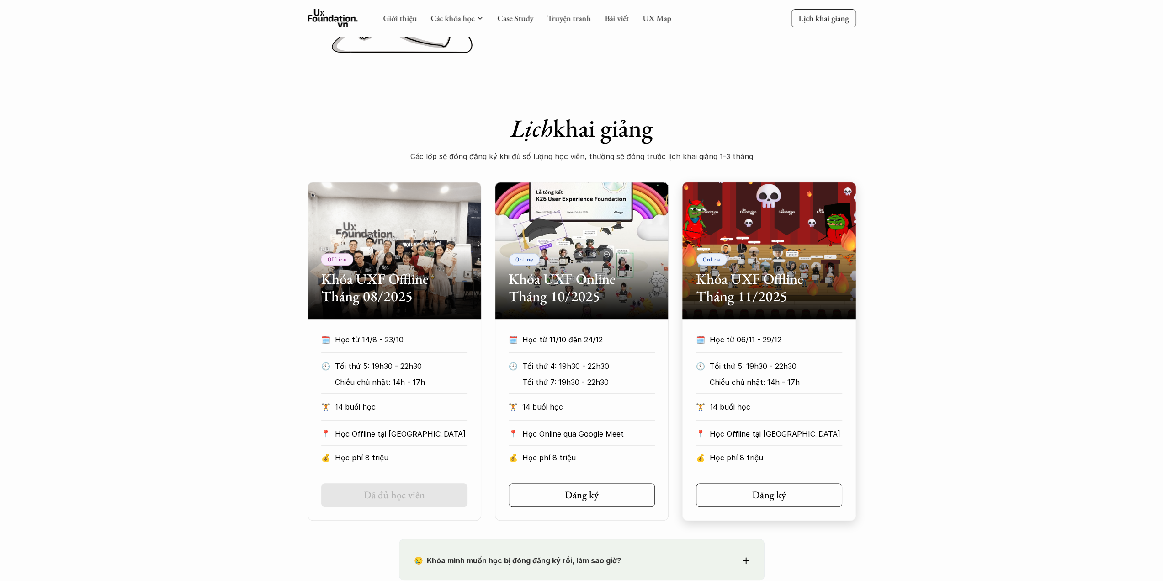
click at [801, 290] on h2 "Khóa UXF Offline Tháng 11/2025" at bounding box center [769, 287] width 146 height 35
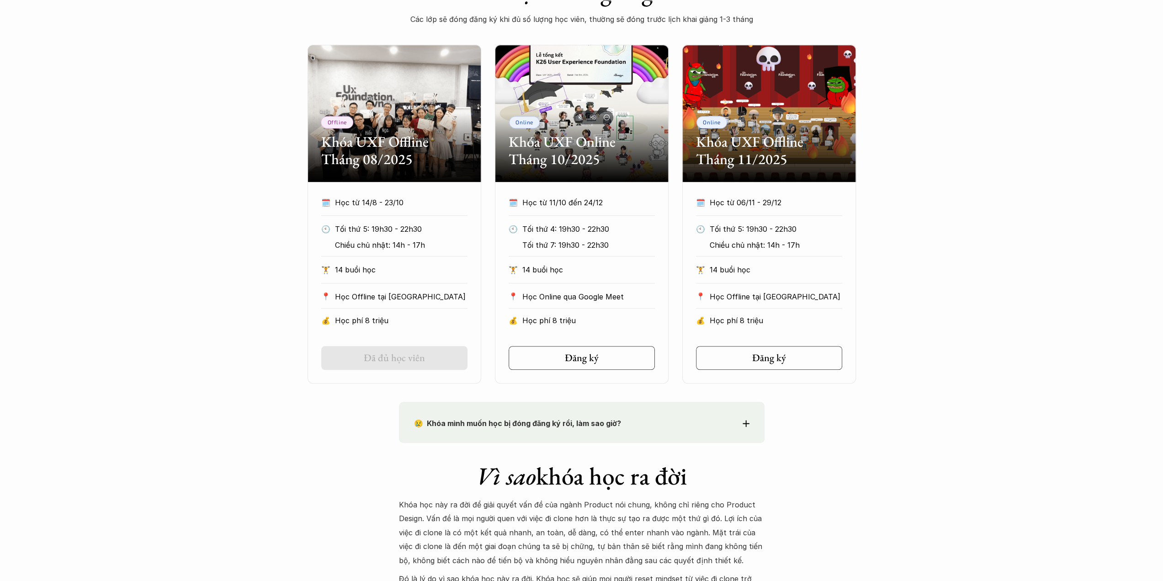
scroll to position [320, 0]
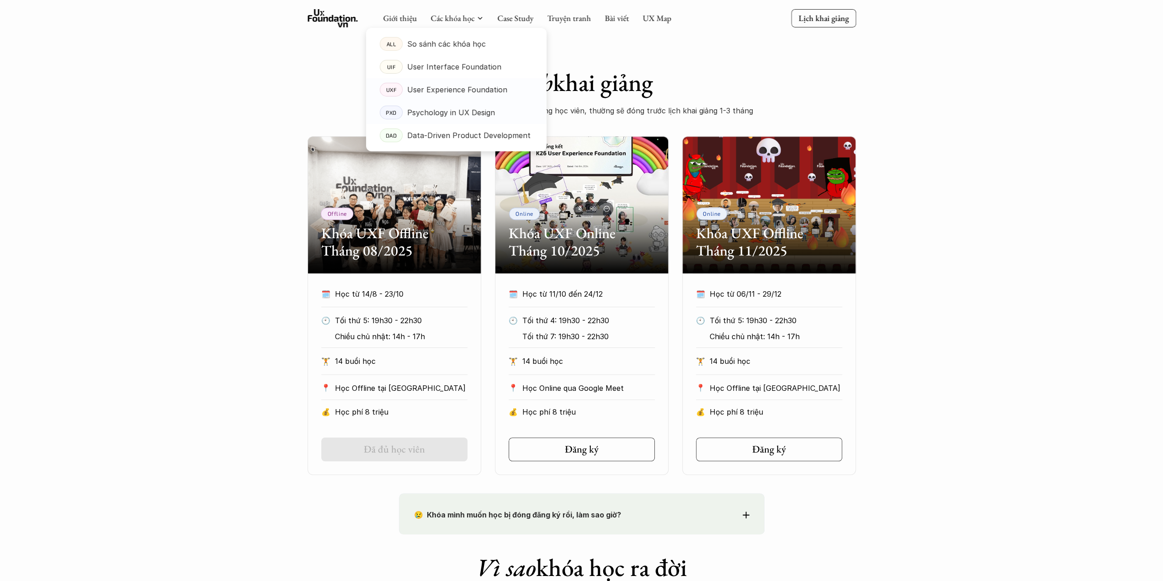
click at [459, 104] on link "PXD Psychology in UX Design" at bounding box center [456, 112] width 180 height 23
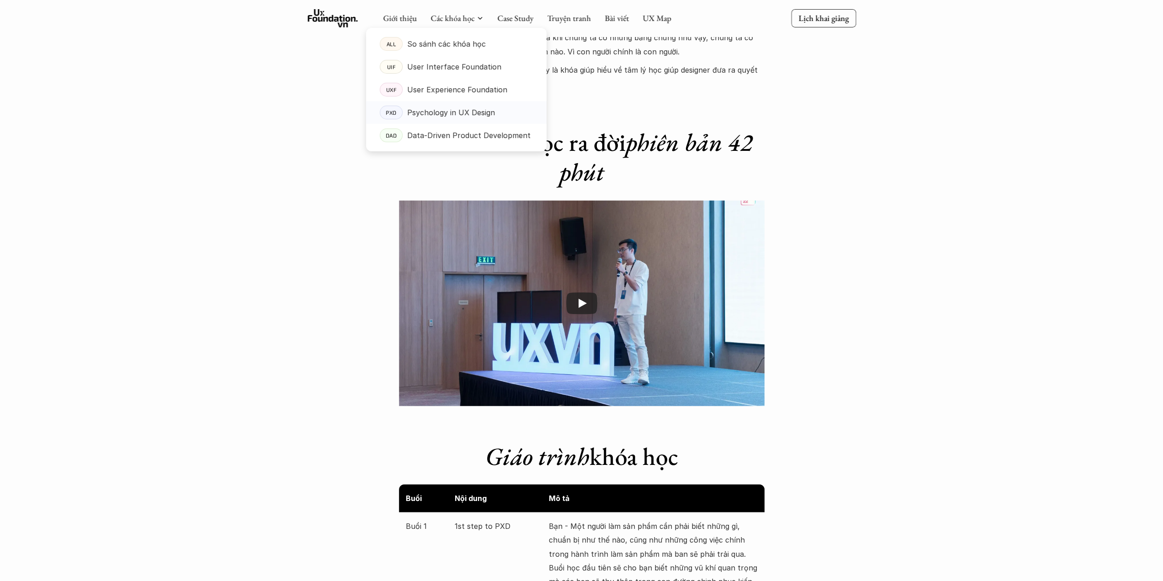
scroll to position [1234, 0]
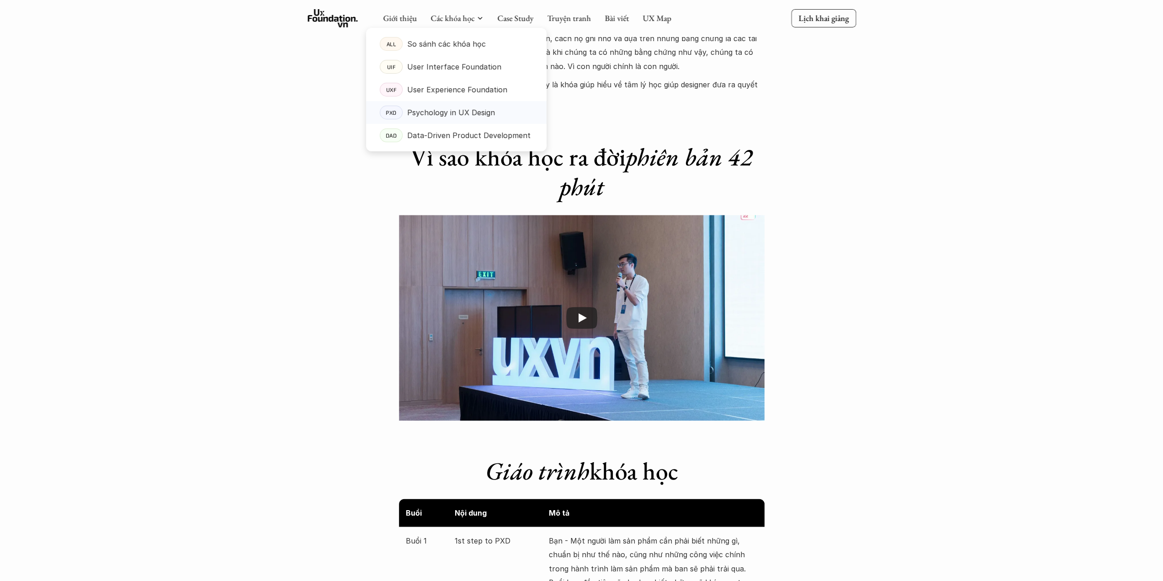
click at [420, 115] on p "Psychology in UX Design" at bounding box center [451, 113] width 88 height 14
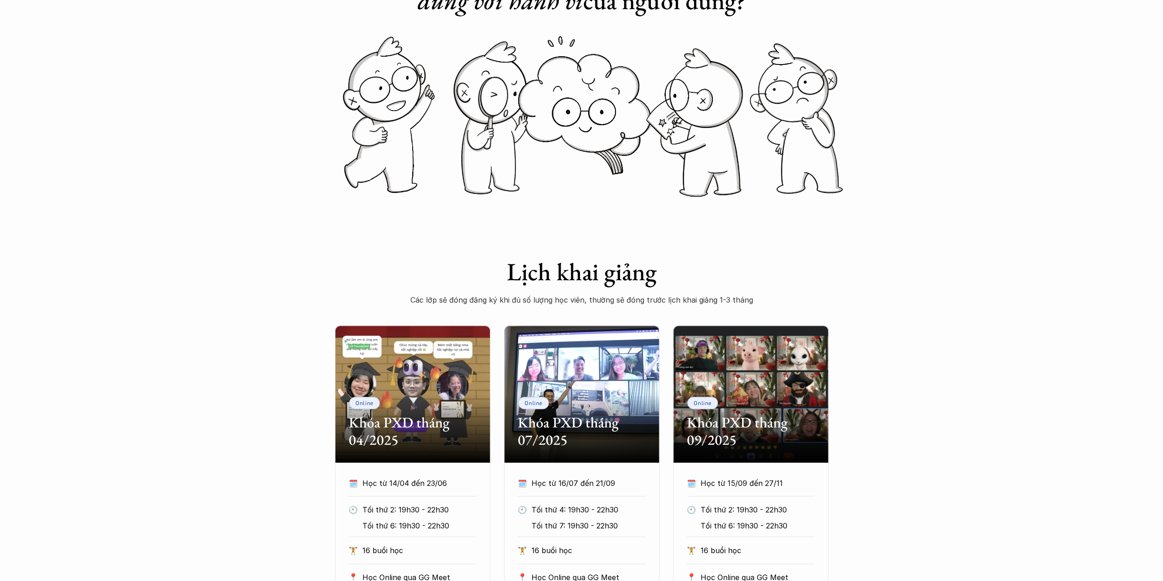
scroll to position [91, 0]
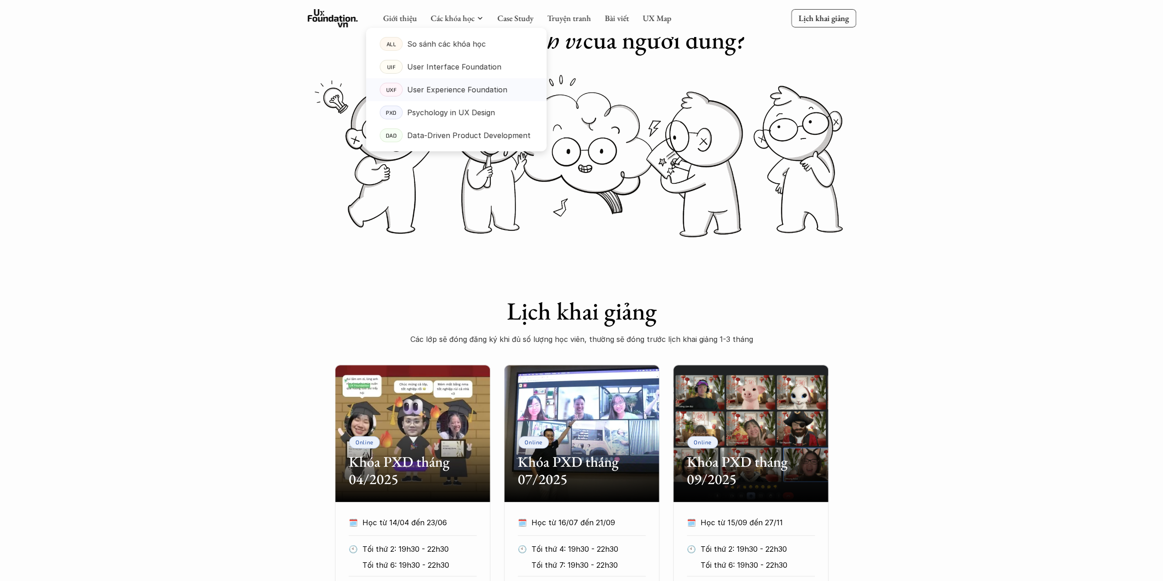
click at [444, 87] on p "User Experience Foundation" at bounding box center [457, 90] width 100 height 14
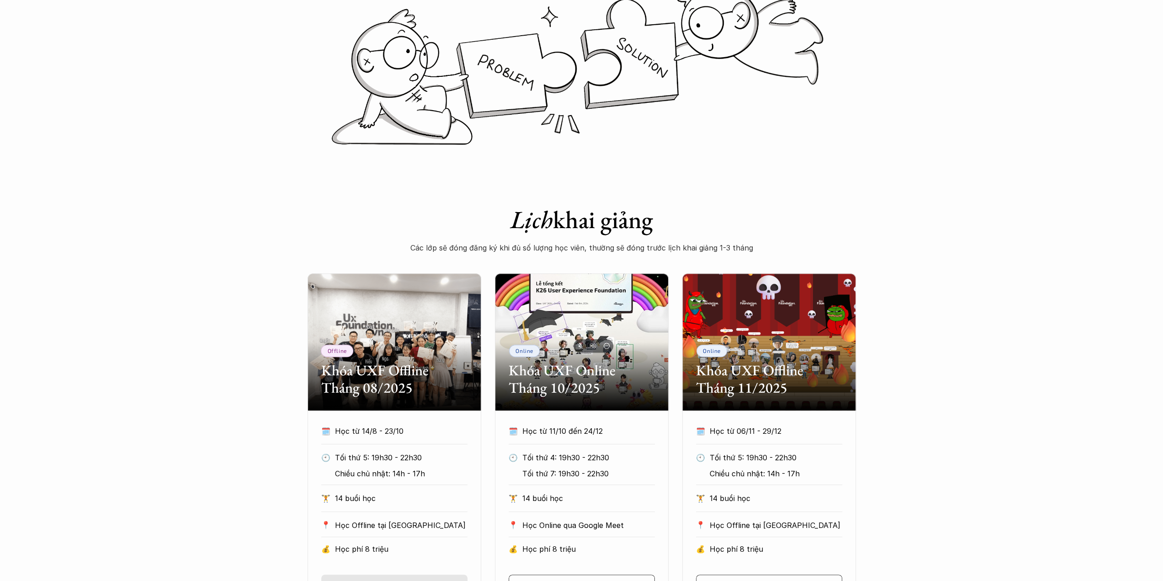
scroll to position [366, 0]
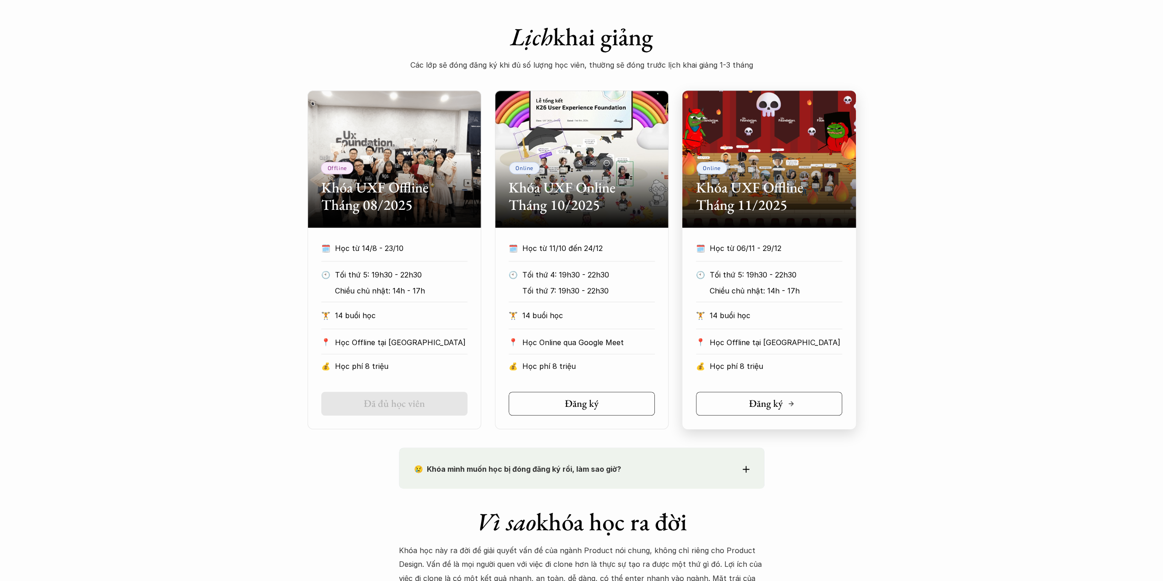
click at [730, 402] on link "Đăng ký" at bounding box center [769, 404] width 146 height 24
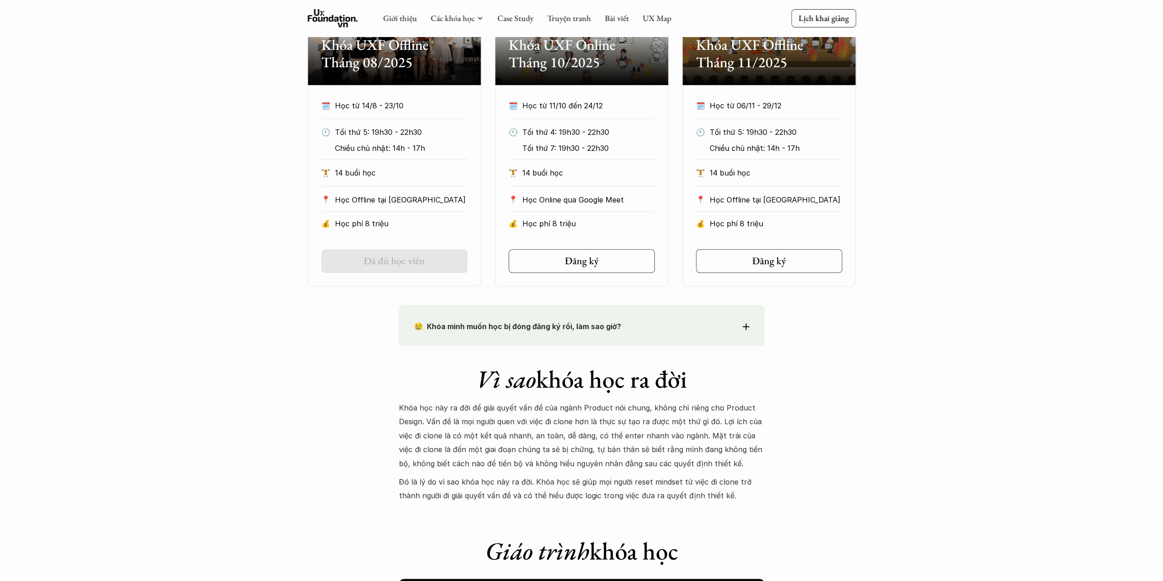
scroll to position [83, 0]
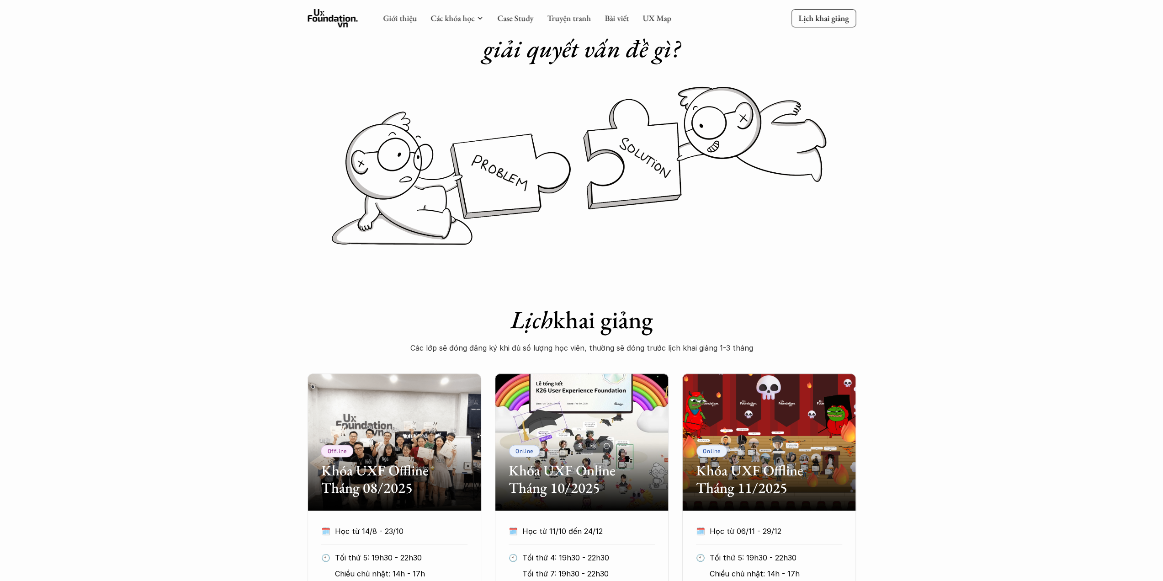
drag, startPoint x: 847, startPoint y: 262, endPoint x: 822, endPoint y: 118, distance: 145.7
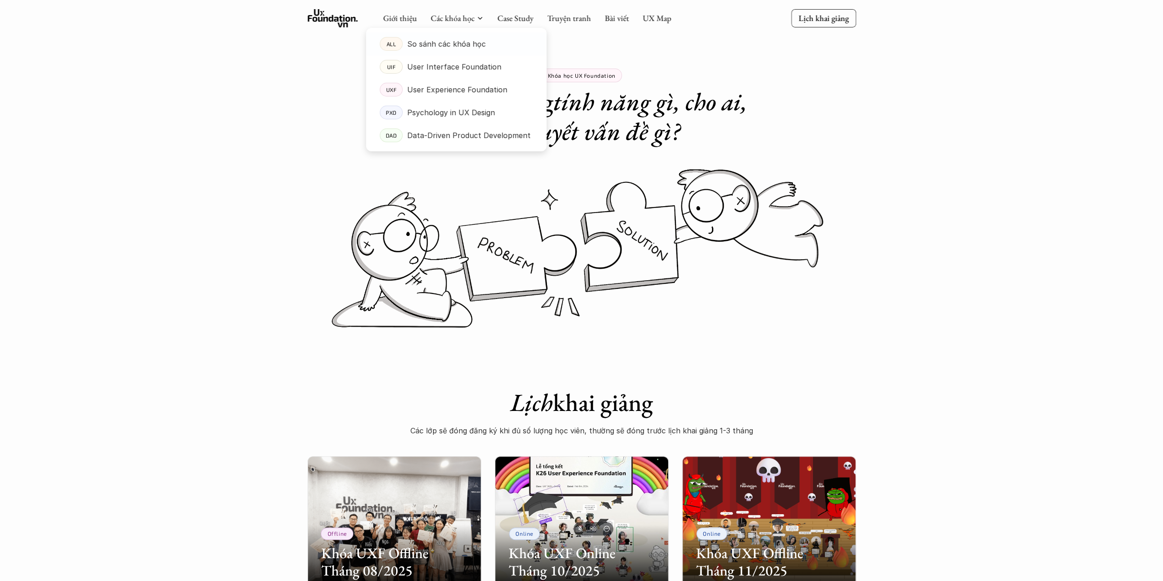
click at [448, 41] on p "So sánh các khóa học" at bounding box center [446, 44] width 79 height 14
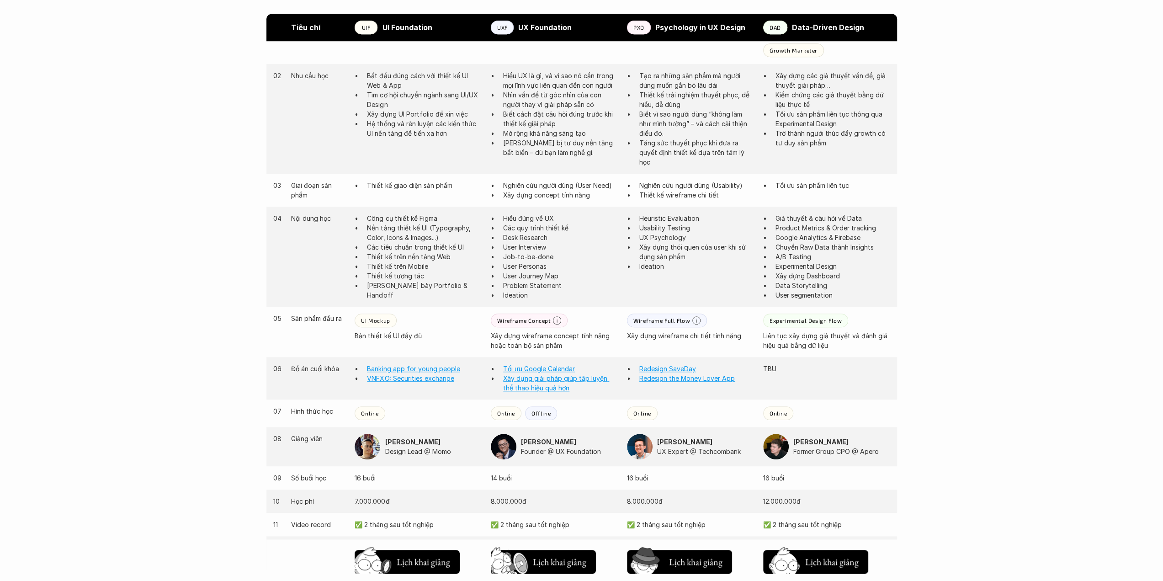
scroll to position [594, 0]
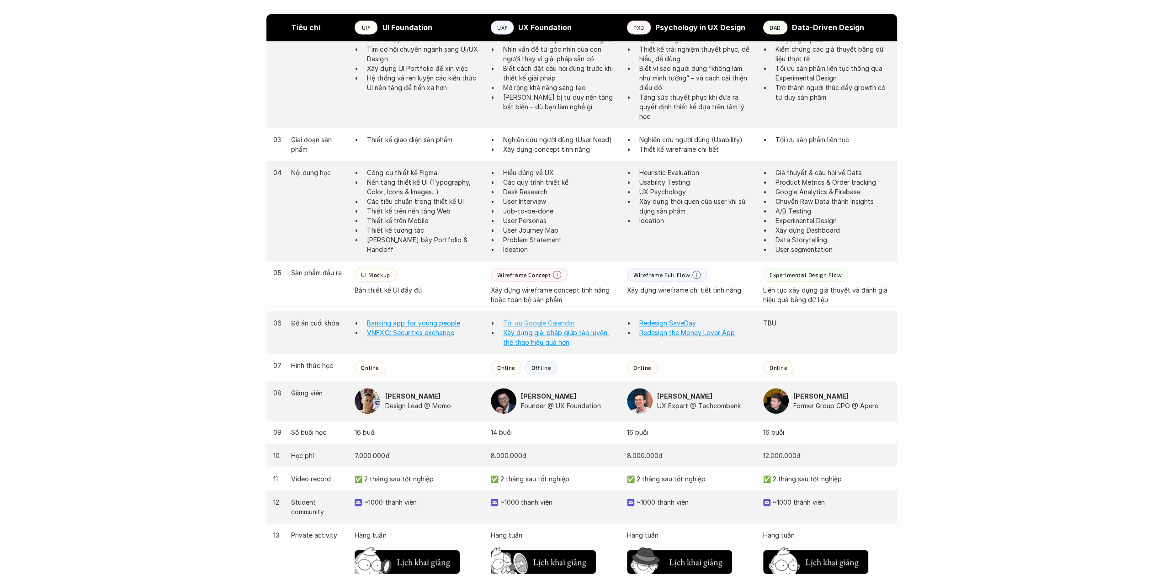
click at [560, 323] on link "Tối ưu Google Calendar" at bounding box center [539, 323] width 72 height 8
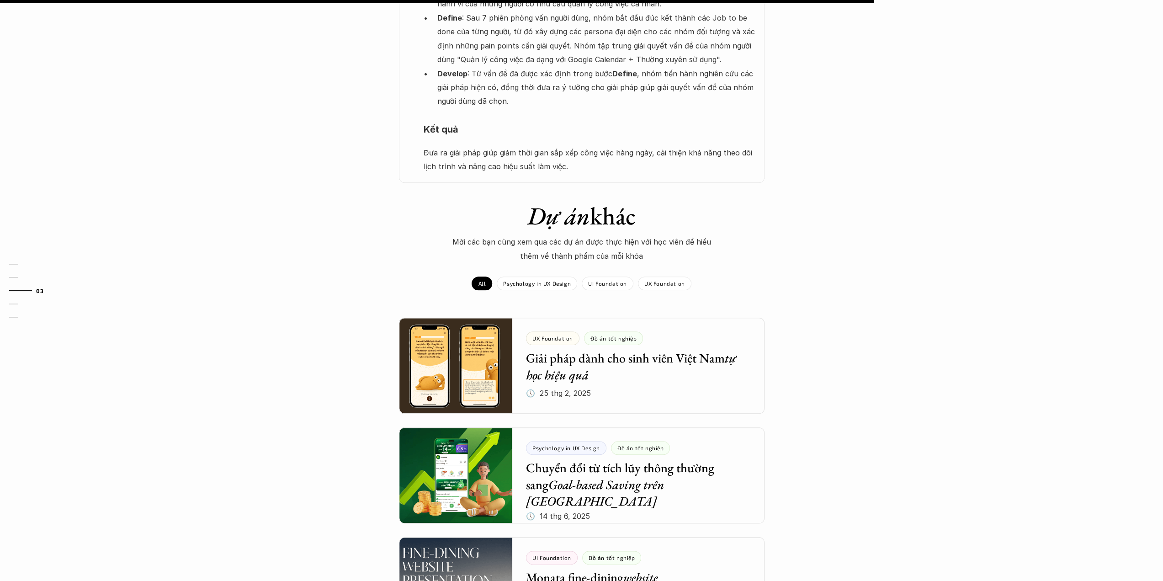
scroll to position [914, 0]
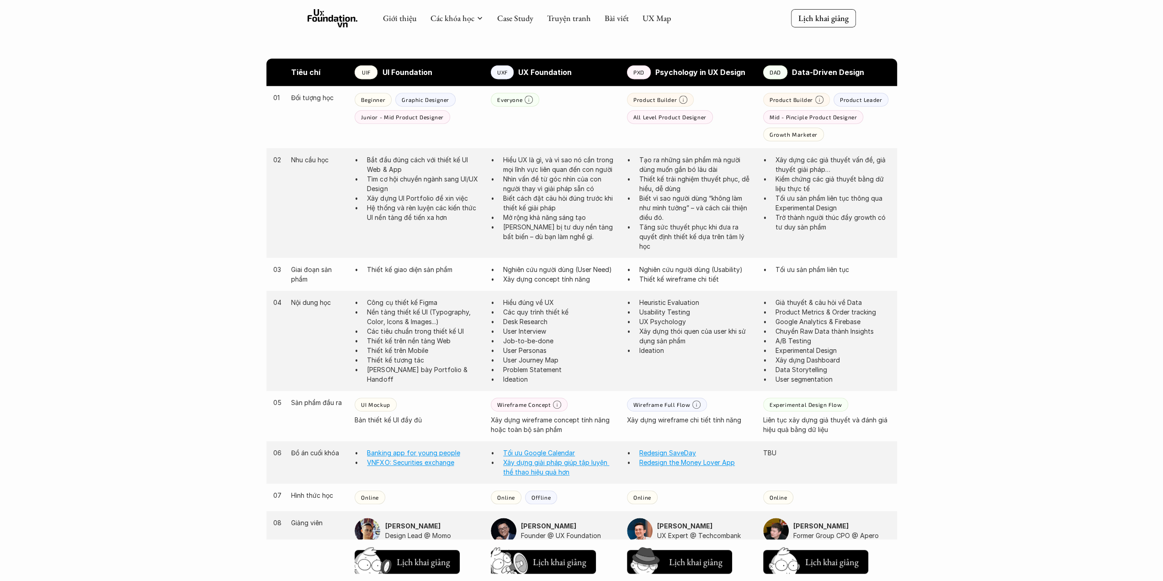
scroll to position [411, 0]
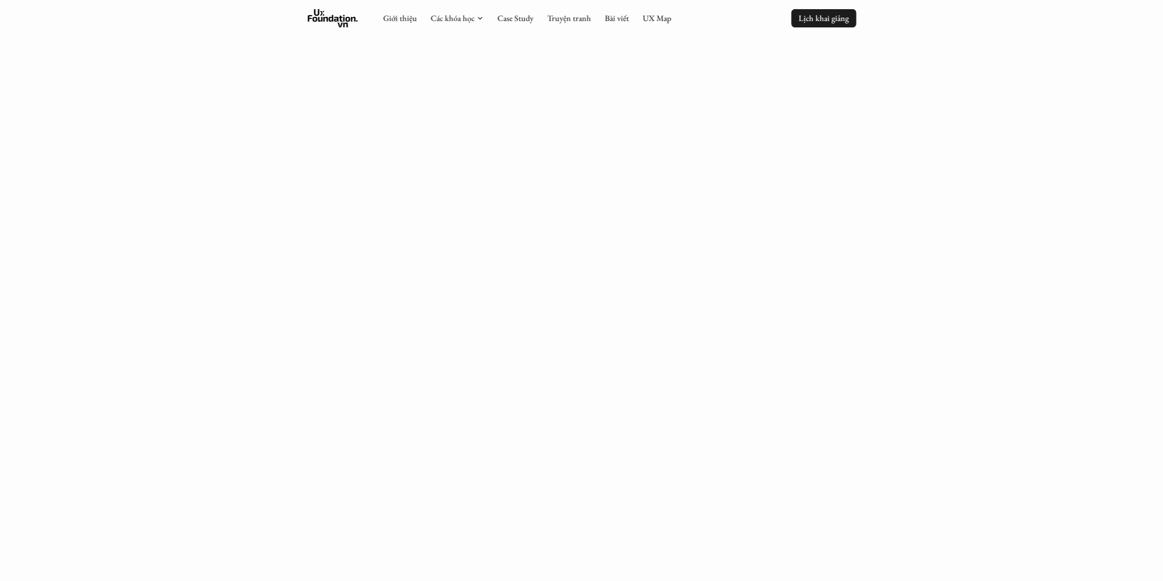
scroll to position [228, 0]
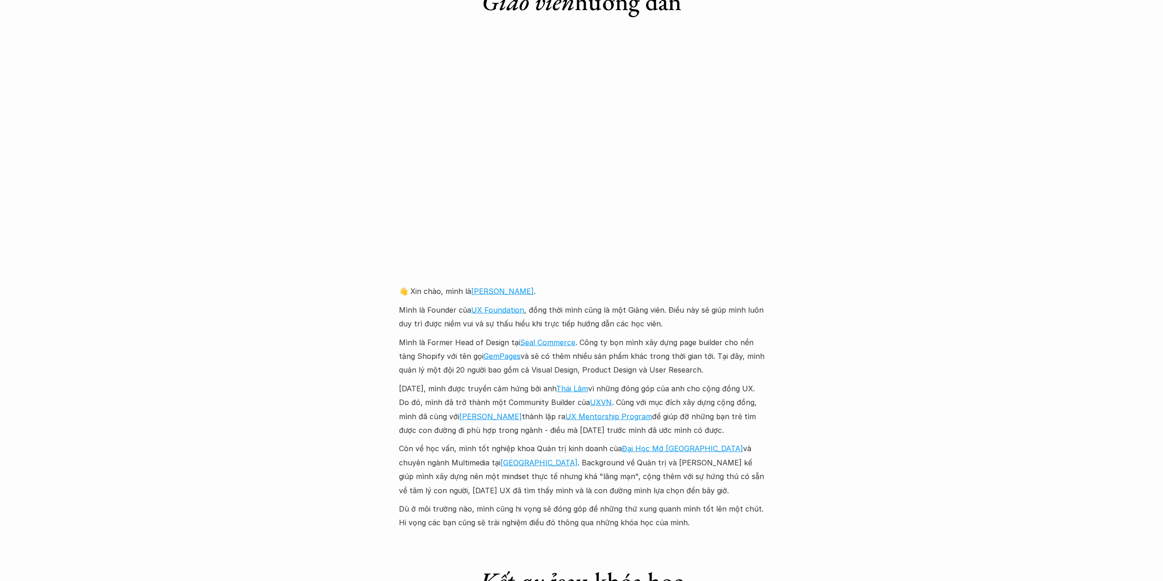
scroll to position [1919, 0]
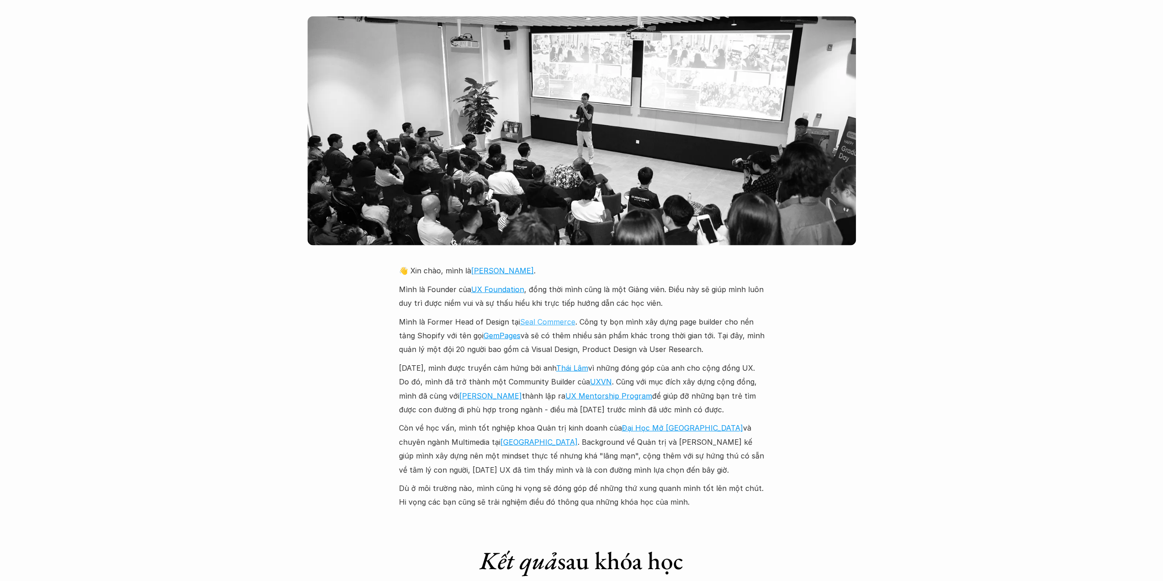
click at [567, 317] on link "Seal Commerce" at bounding box center [547, 321] width 55 height 9
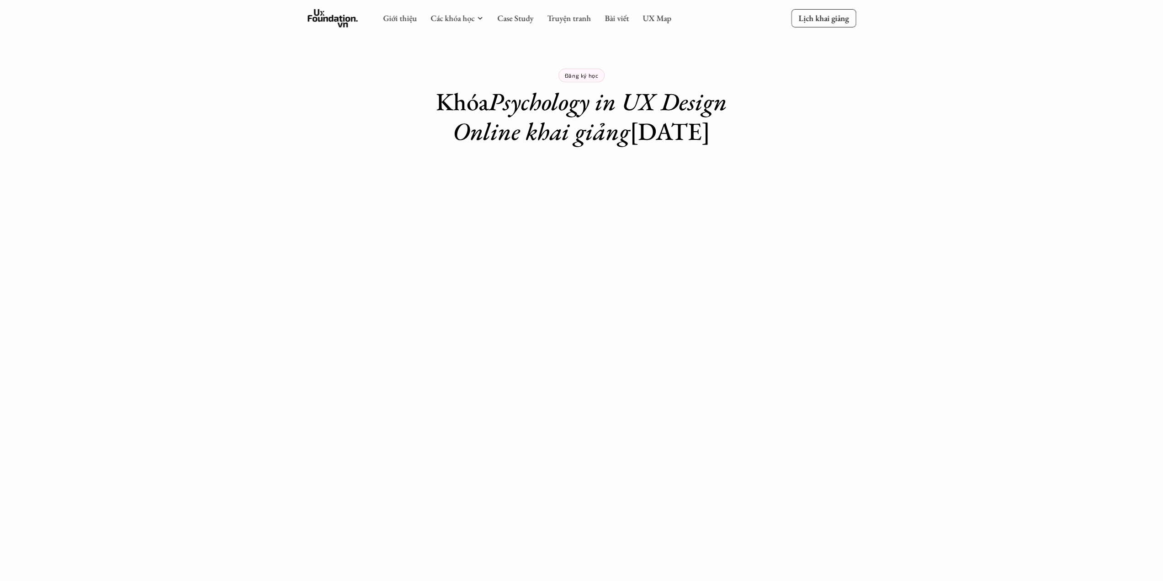
click at [333, 21] on use at bounding box center [333, 18] width 50 height 18
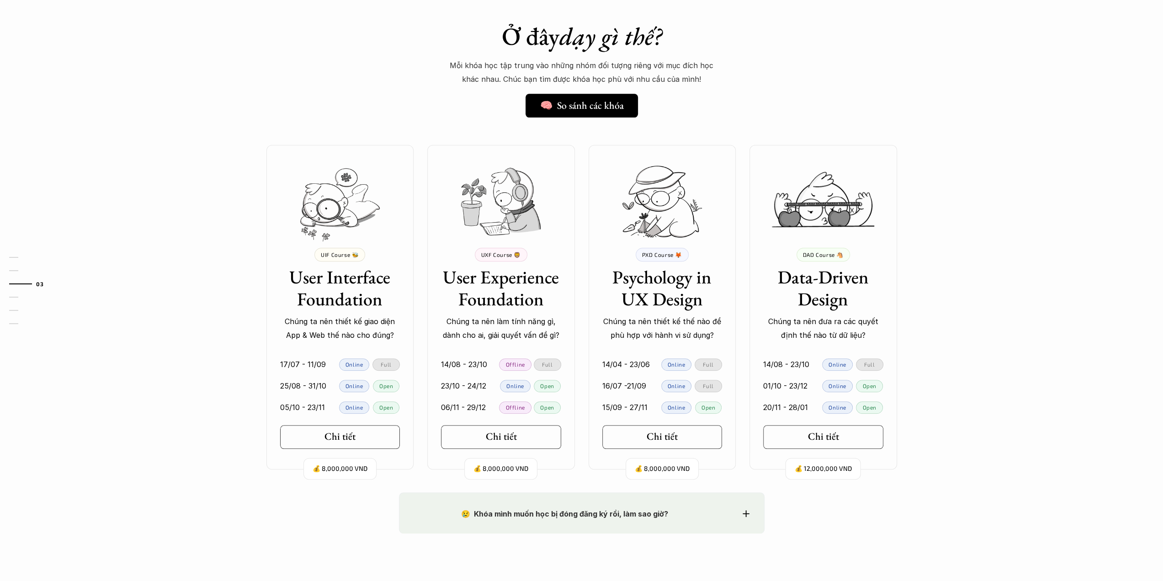
scroll to position [594, 0]
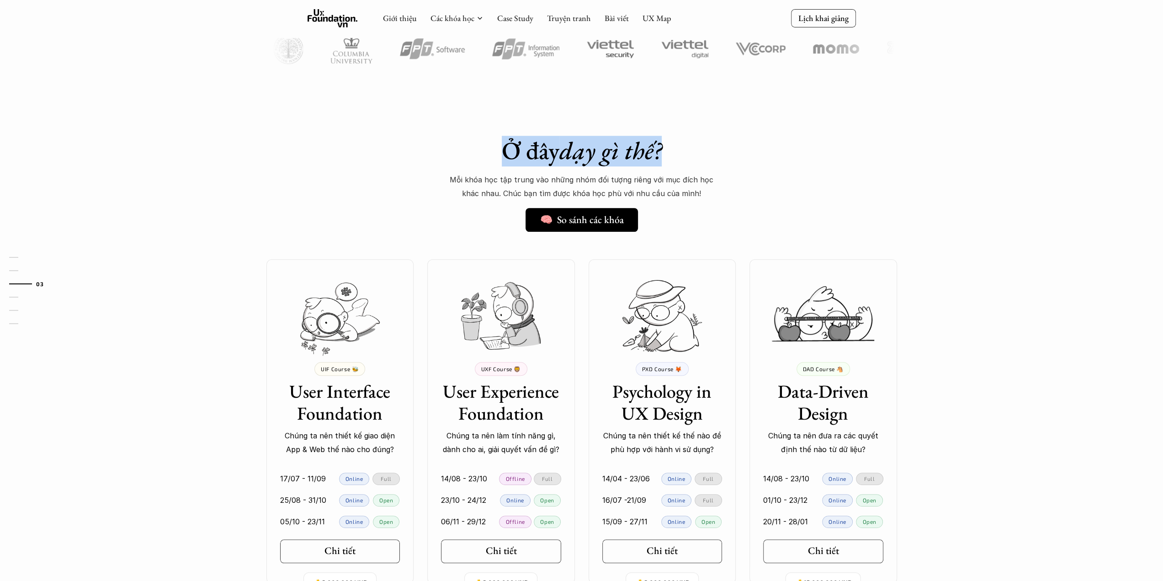
drag, startPoint x: 493, startPoint y: 135, endPoint x: 708, endPoint y: 165, distance: 217.3
click at [708, 165] on div "Ở đây dạy gì thế? 🧠 So sánh các khóa Mỗi khóa học tập trung vào những nhóm đối …" at bounding box center [582, 359] width 658 height 493
click at [720, 152] on h1 "Ở đây dạy gì thế?" at bounding box center [582, 151] width 320 height 30
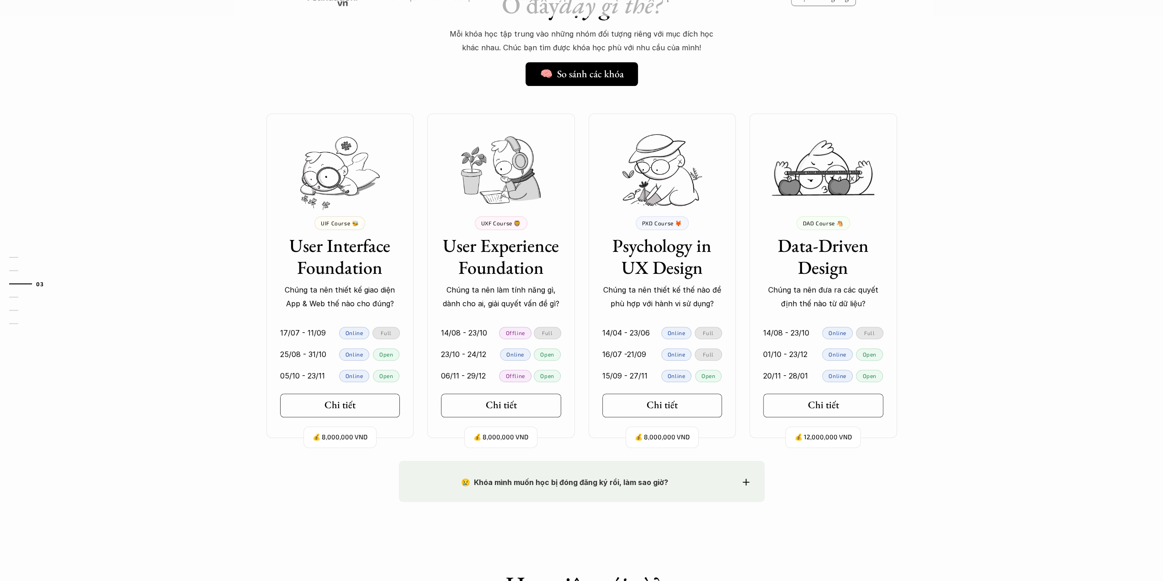
scroll to position [823, 0]
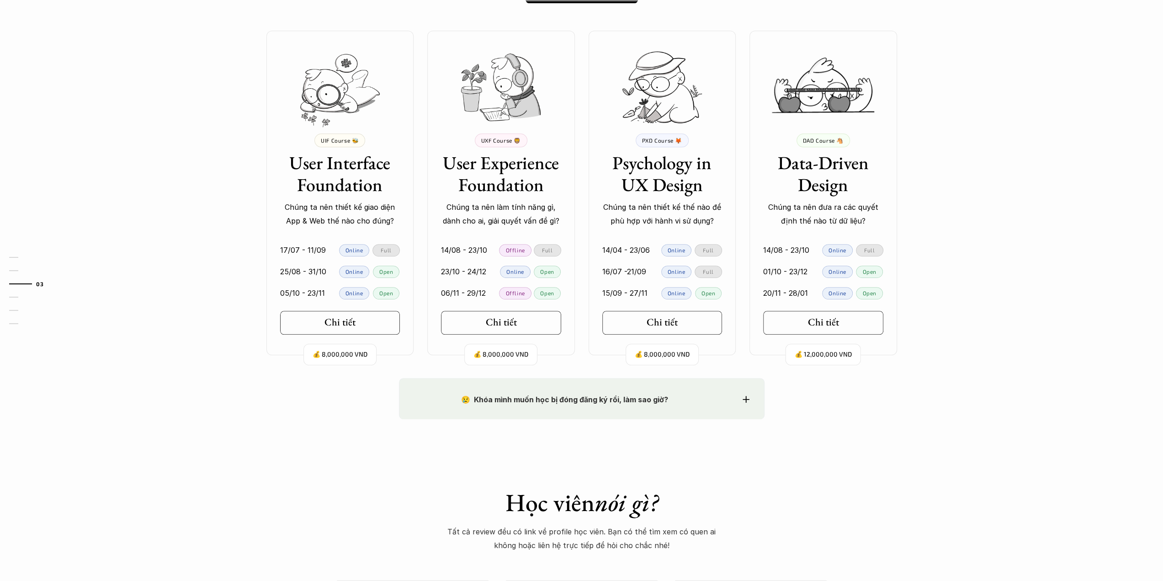
click at [745, 396] on icon at bounding box center [746, 399] width 7 height 7
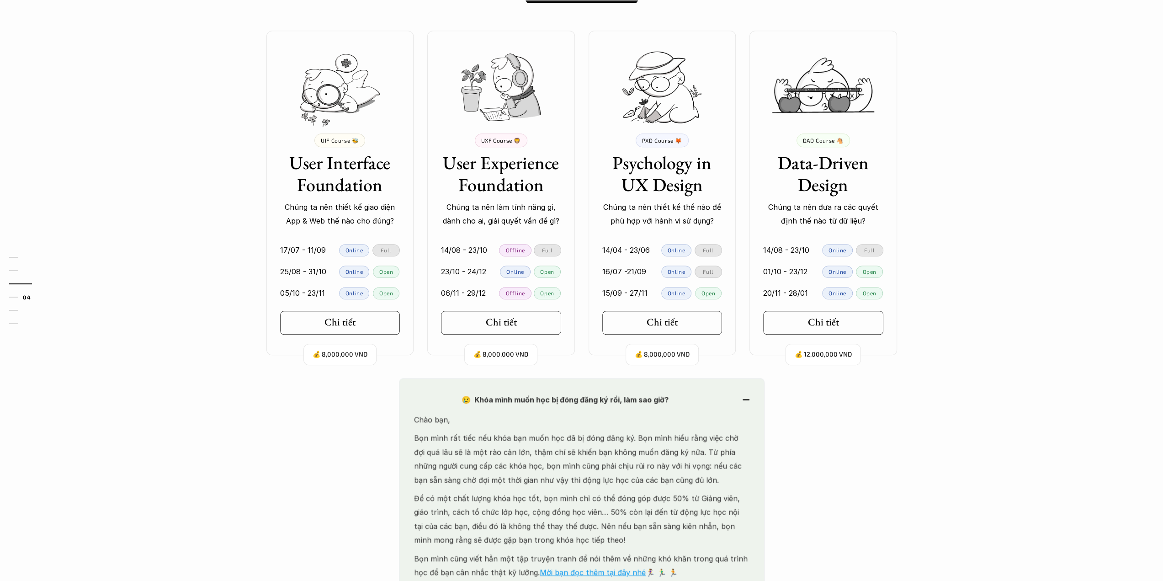
scroll to position [1097, 0]
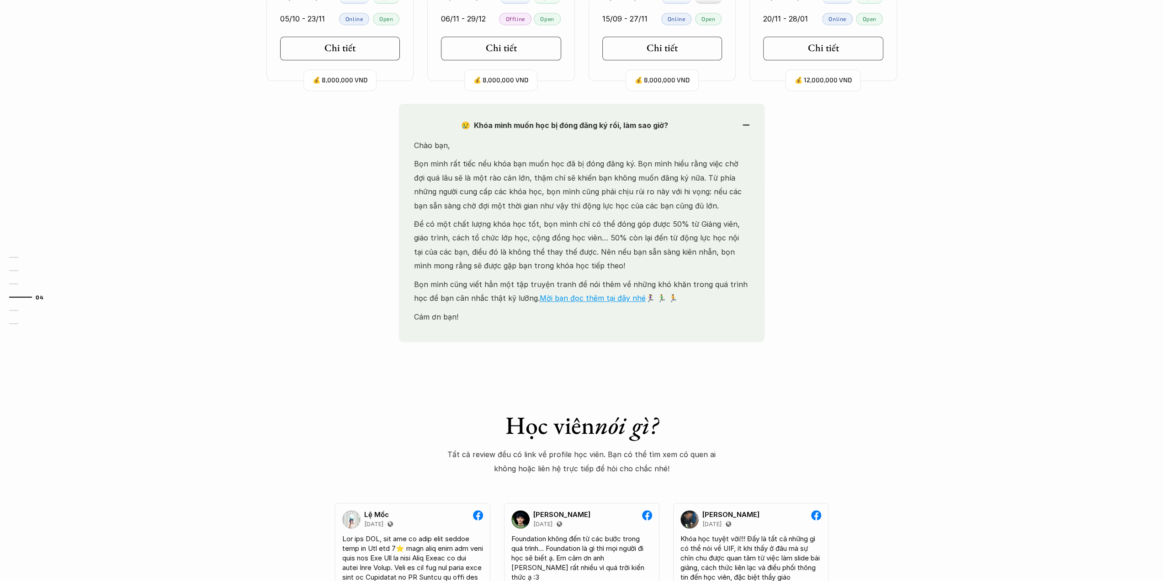
click at [740, 122] on div "😢 Khóa mình muốn học bị đóng đăng ký rồi, làm sao giờ?" at bounding box center [581, 125] width 335 height 14
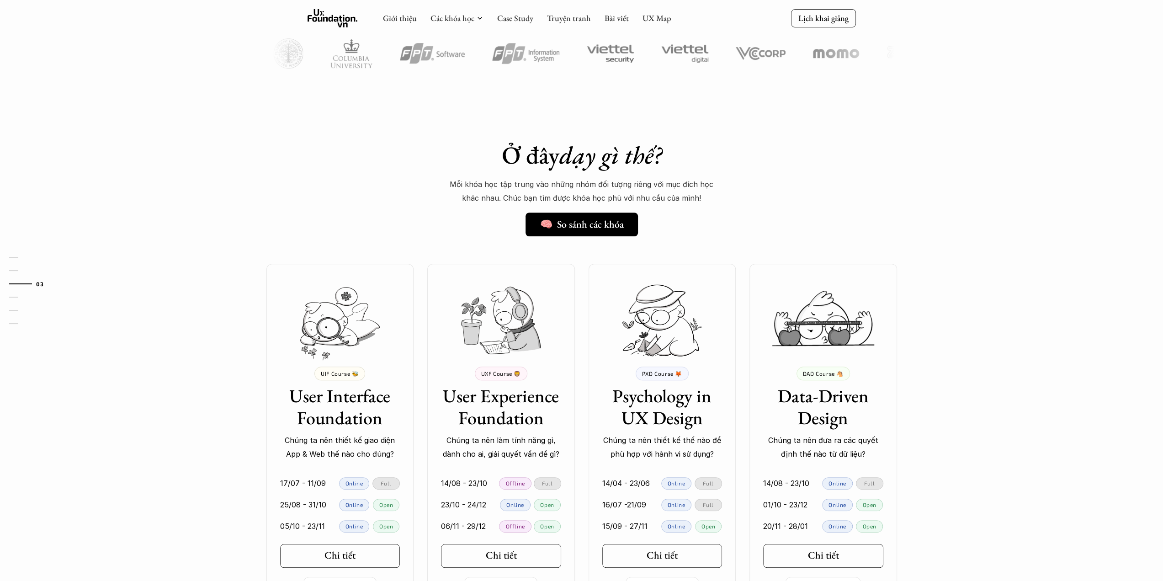
scroll to position [503, 0]
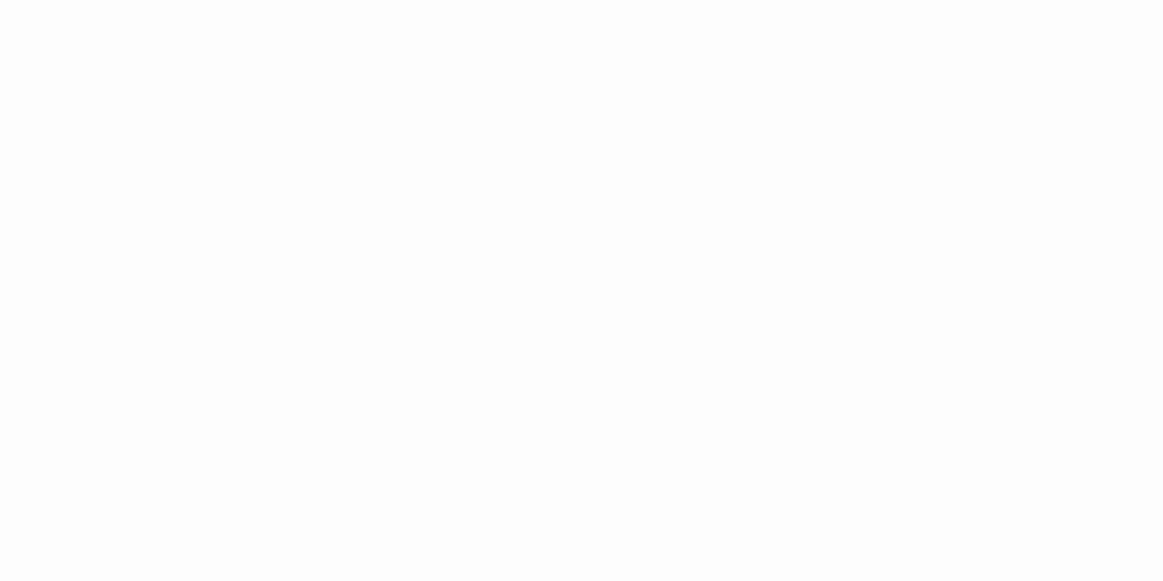
scroll to position [1188, 0]
